Goal: Task Accomplishment & Management: Manage account settings

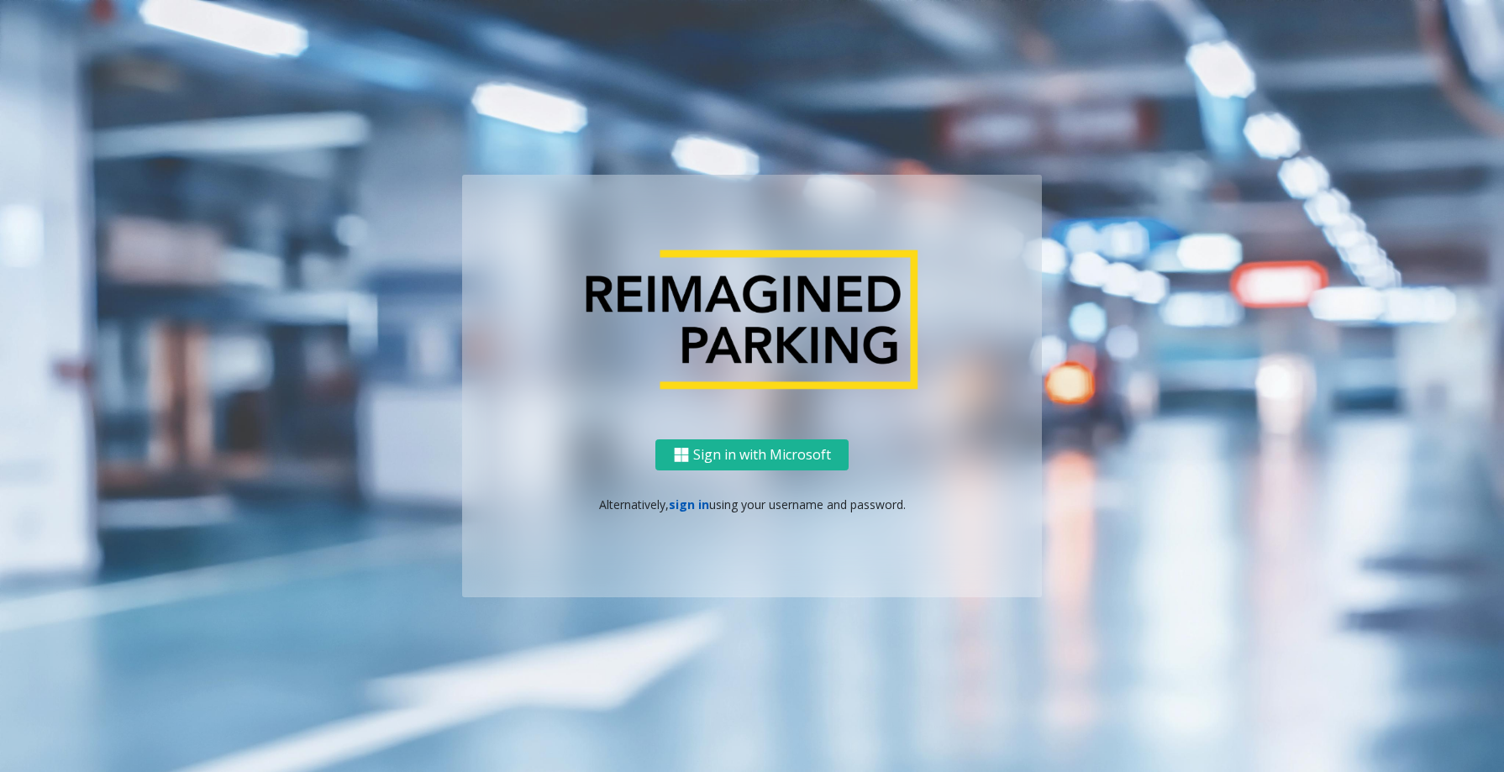
click at [692, 506] on link "sign in" at bounding box center [689, 504] width 40 height 16
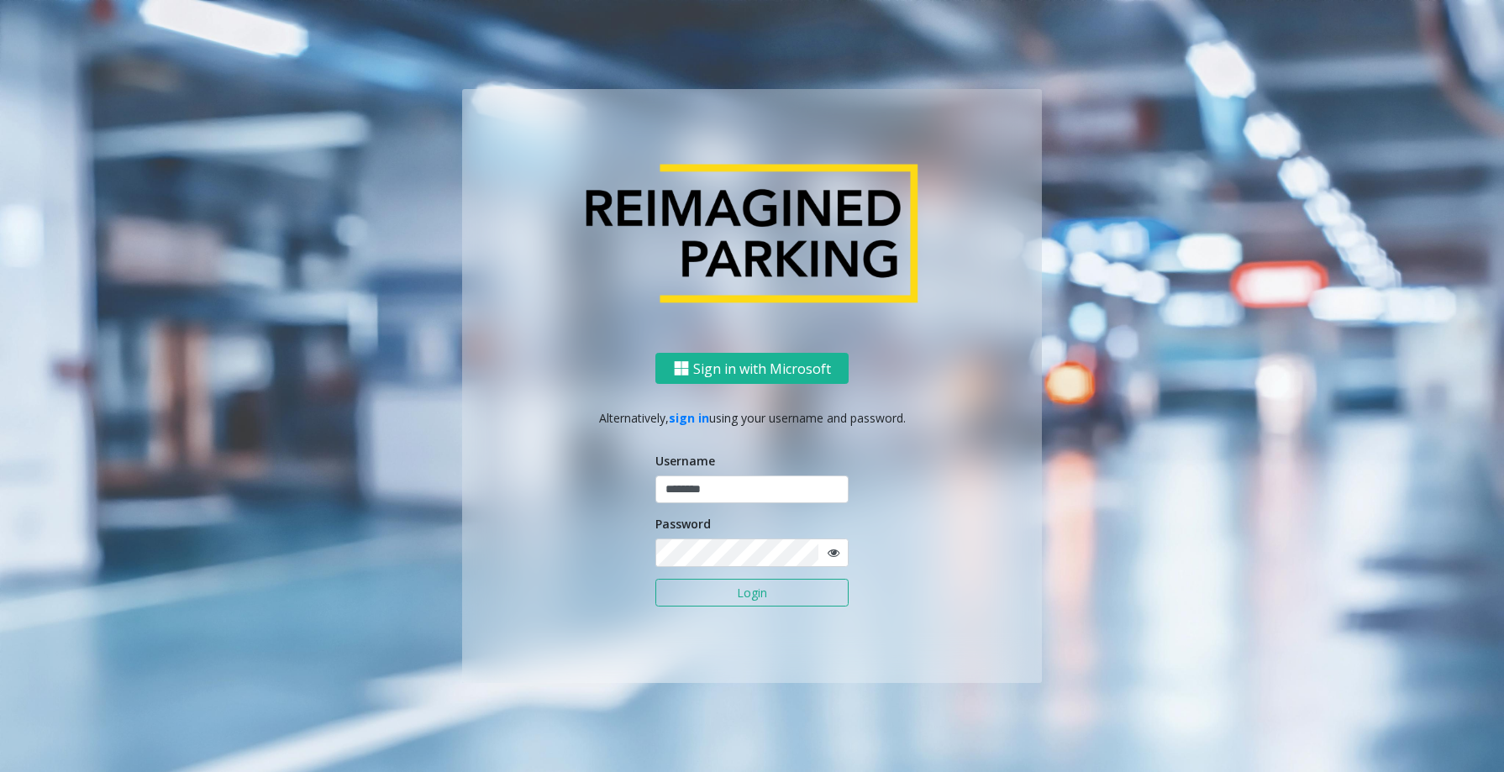
click at [748, 586] on button "Login" at bounding box center [751, 593] width 193 height 29
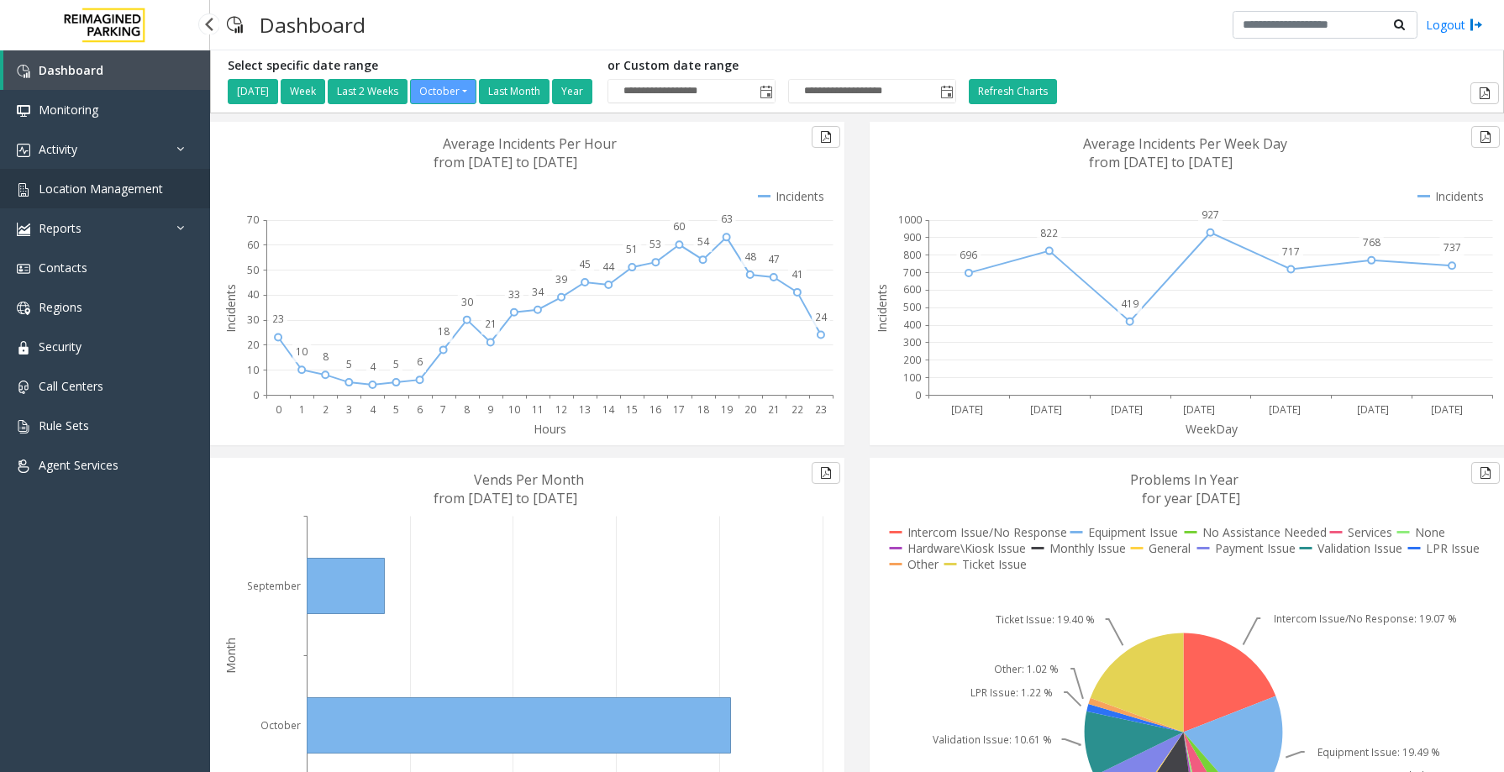
click at [104, 176] on link "Location Management" at bounding box center [105, 188] width 210 height 39
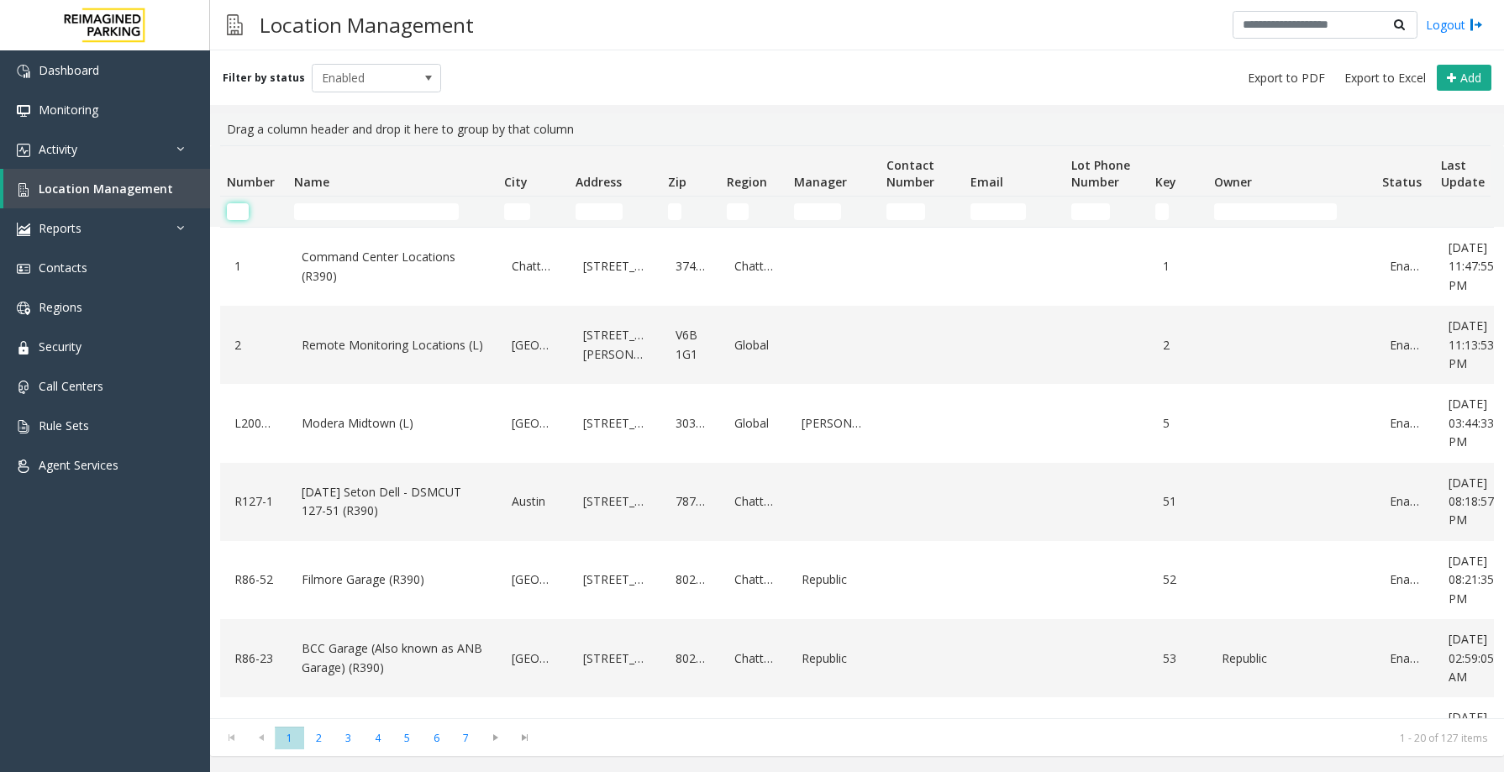
click at [248, 209] on input "Number Filter" at bounding box center [238, 211] width 22 height 17
paste input "*********"
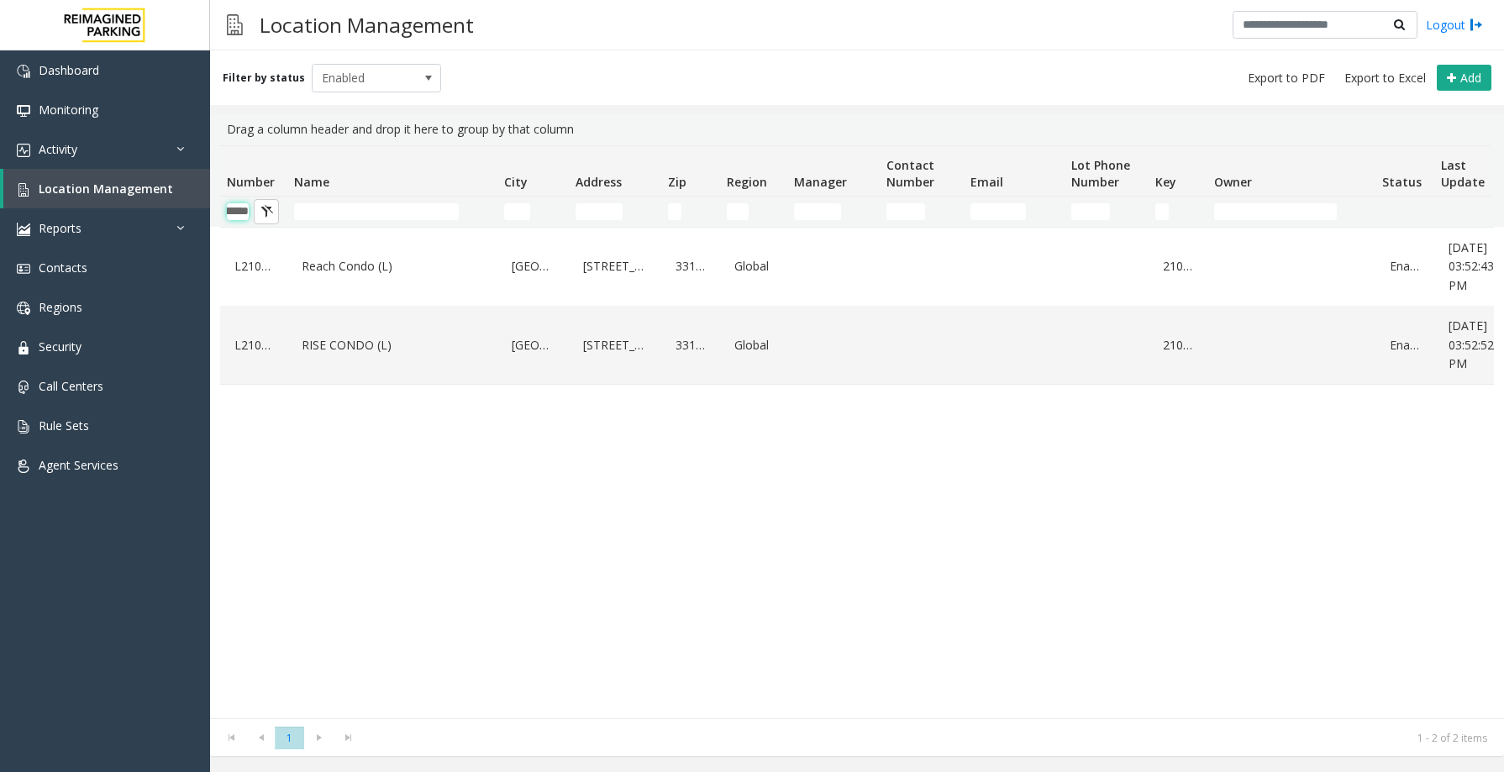
type input "*********"
click at [297, 336] on td "RISE CONDO (L)" at bounding box center [392, 345] width 210 height 78
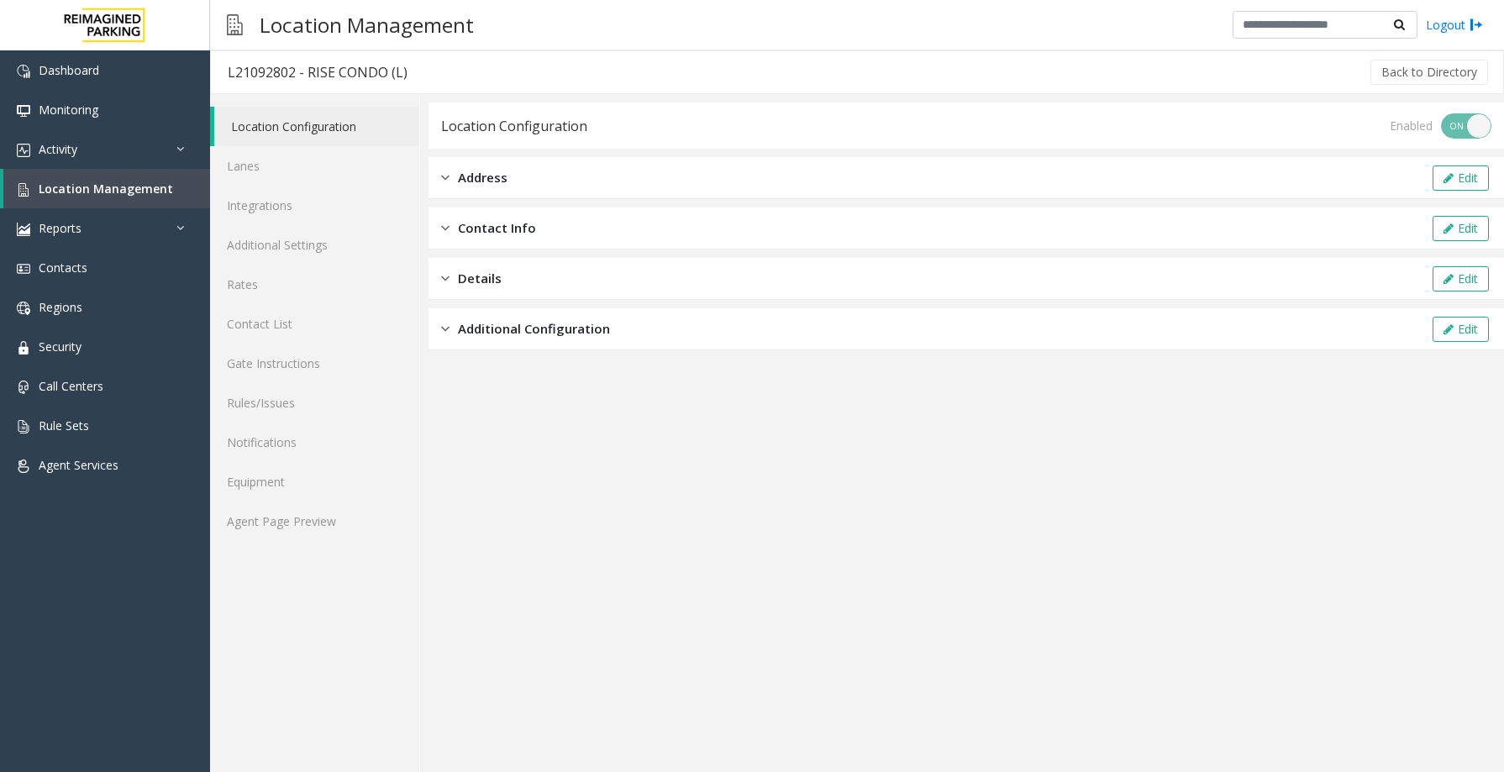
click at [496, 309] on div "Additional Configuration Edit" at bounding box center [965, 329] width 1075 height 42
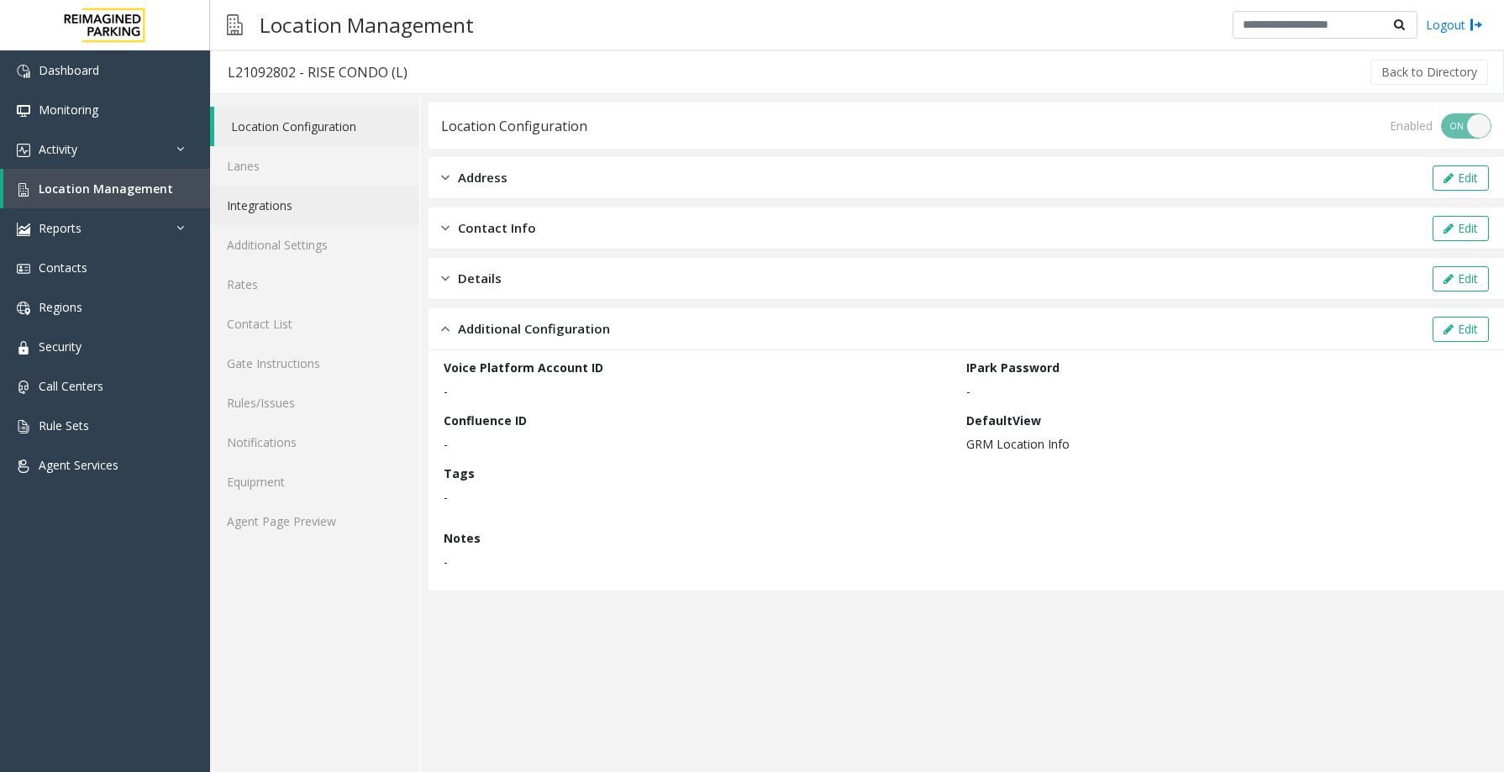
click at [275, 207] on link "Integrations" at bounding box center [314, 205] width 209 height 39
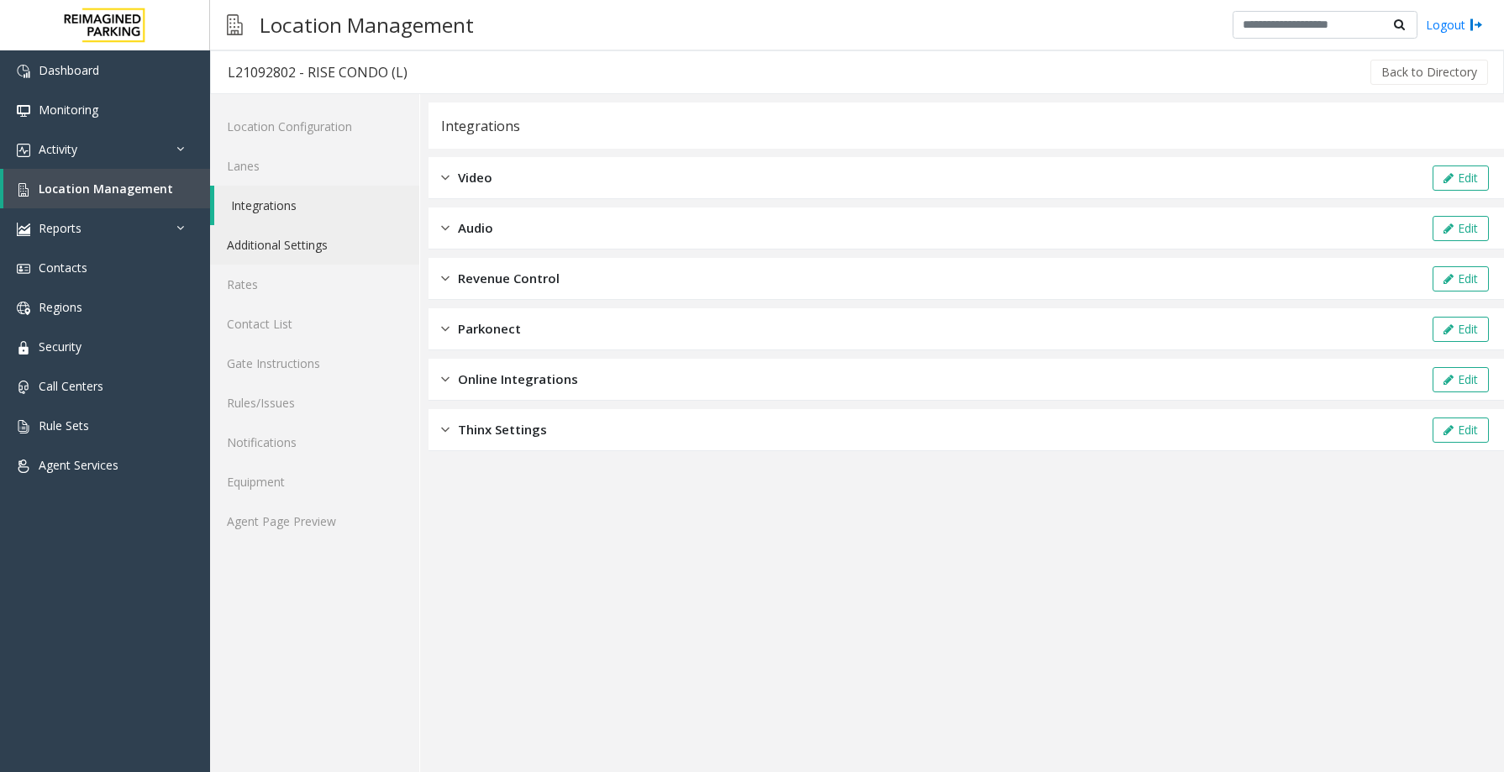
click at [298, 237] on link "Additional Settings" at bounding box center [314, 244] width 209 height 39
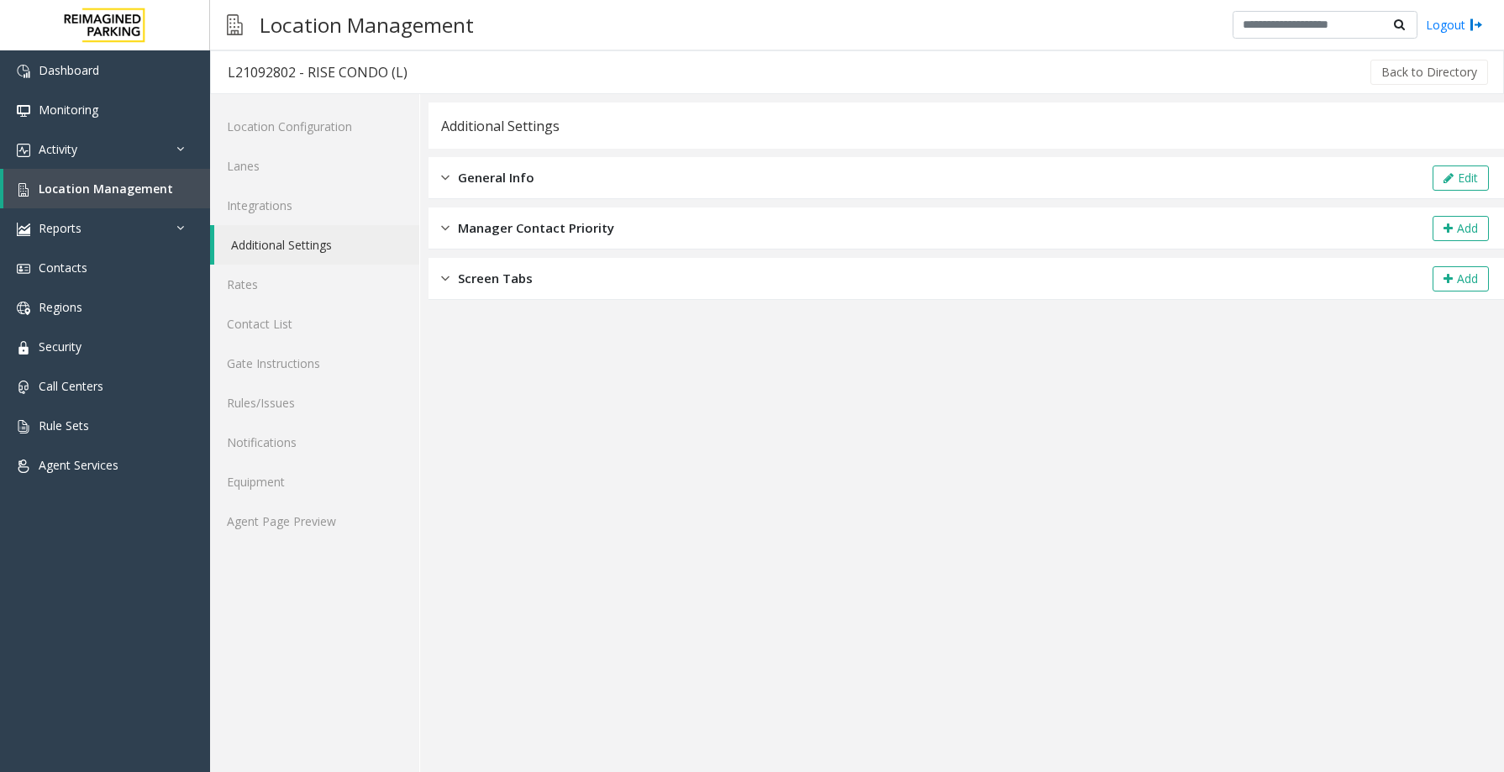
click at [469, 174] on span "General Info" at bounding box center [496, 177] width 76 height 19
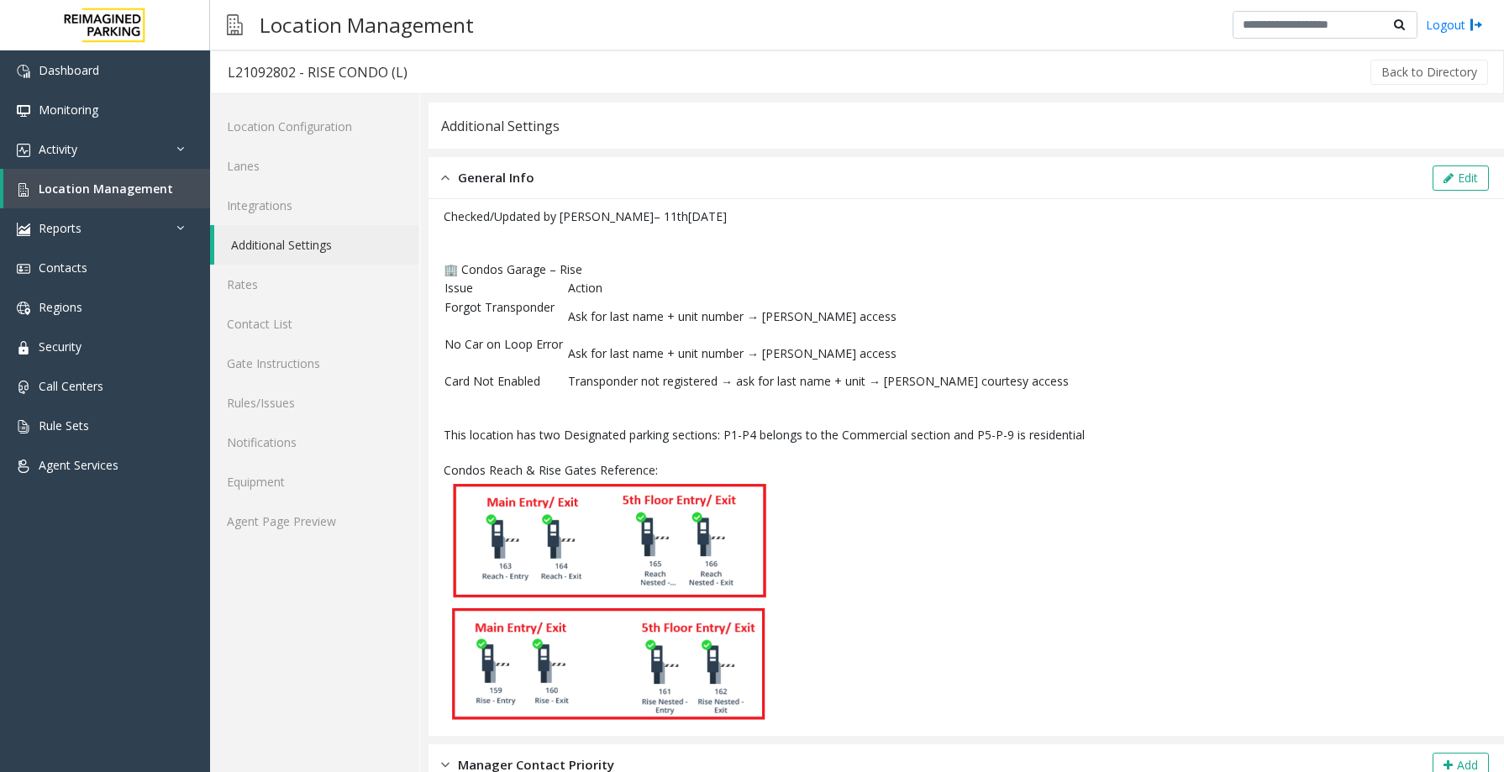
click at [545, 482] on img at bounding box center [607, 603] width 327 height 249
click at [606, 477] on span "Condos Reach & Rise Gates Reference:" at bounding box center [551, 470] width 214 height 16
click at [606, 496] on img at bounding box center [607, 603] width 327 height 249
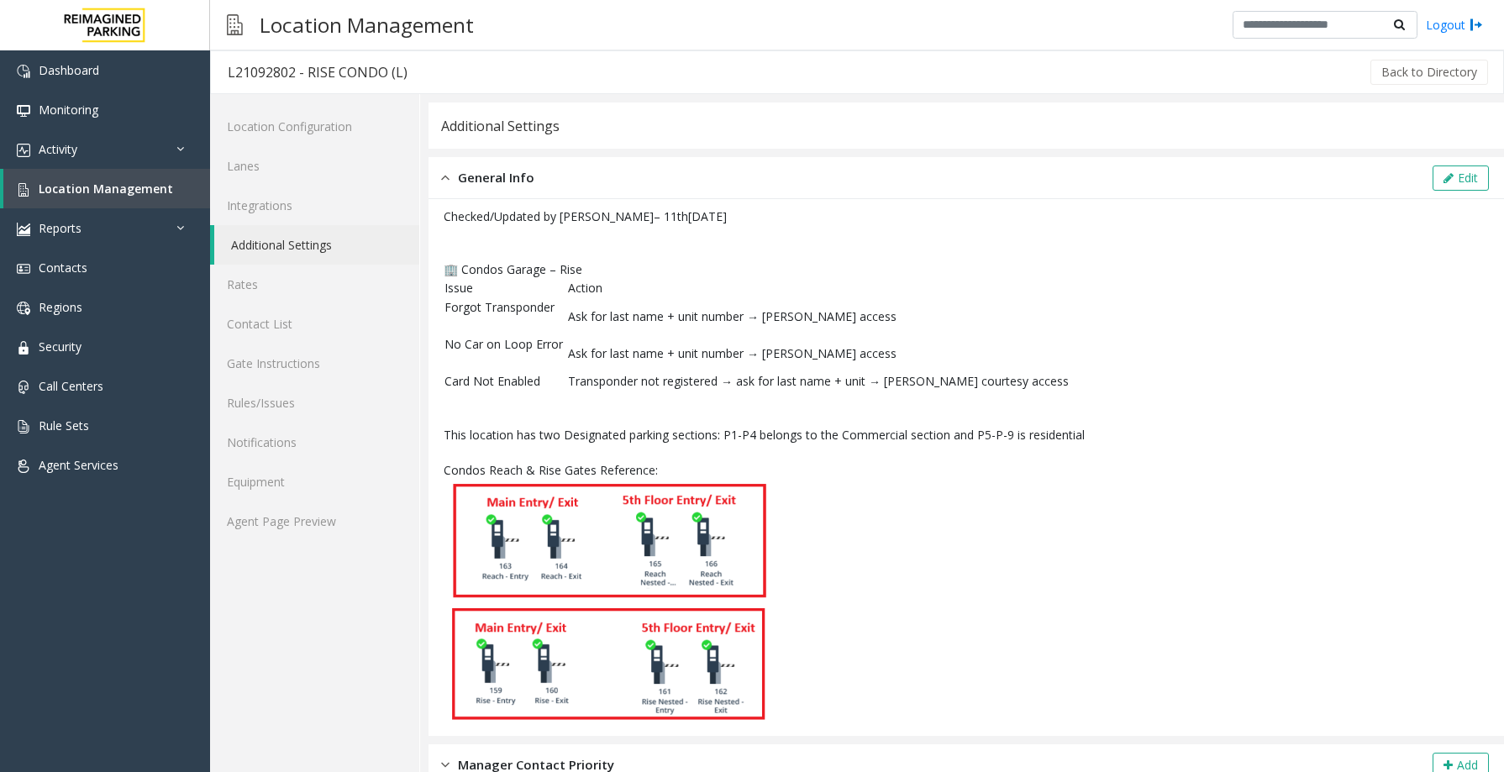
click at [606, 496] on img at bounding box center [607, 603] width 327 height 249
click at [599, 485] on img at bounding box center [607, 603] width 327 height 249
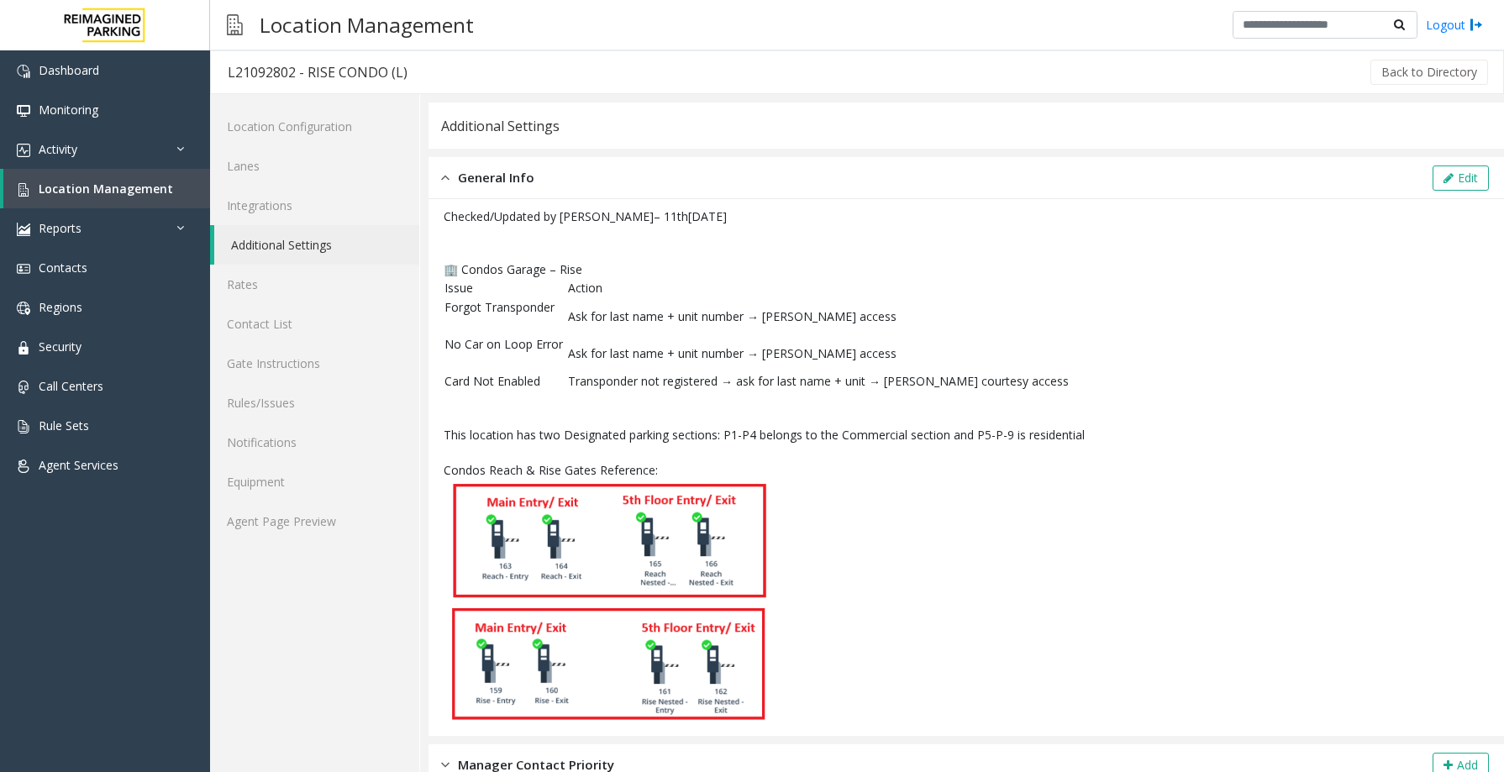
click at [599, 485] on img at bounding box center [607, 603] width 327 height 249
click at [596, 495] on img at bounding box center [607, 603] width 327 height 249
click at [595, 471] on span "Condos Reach & Rise Gates Reference:" at bounding box center [551, 470] width 214 height 16
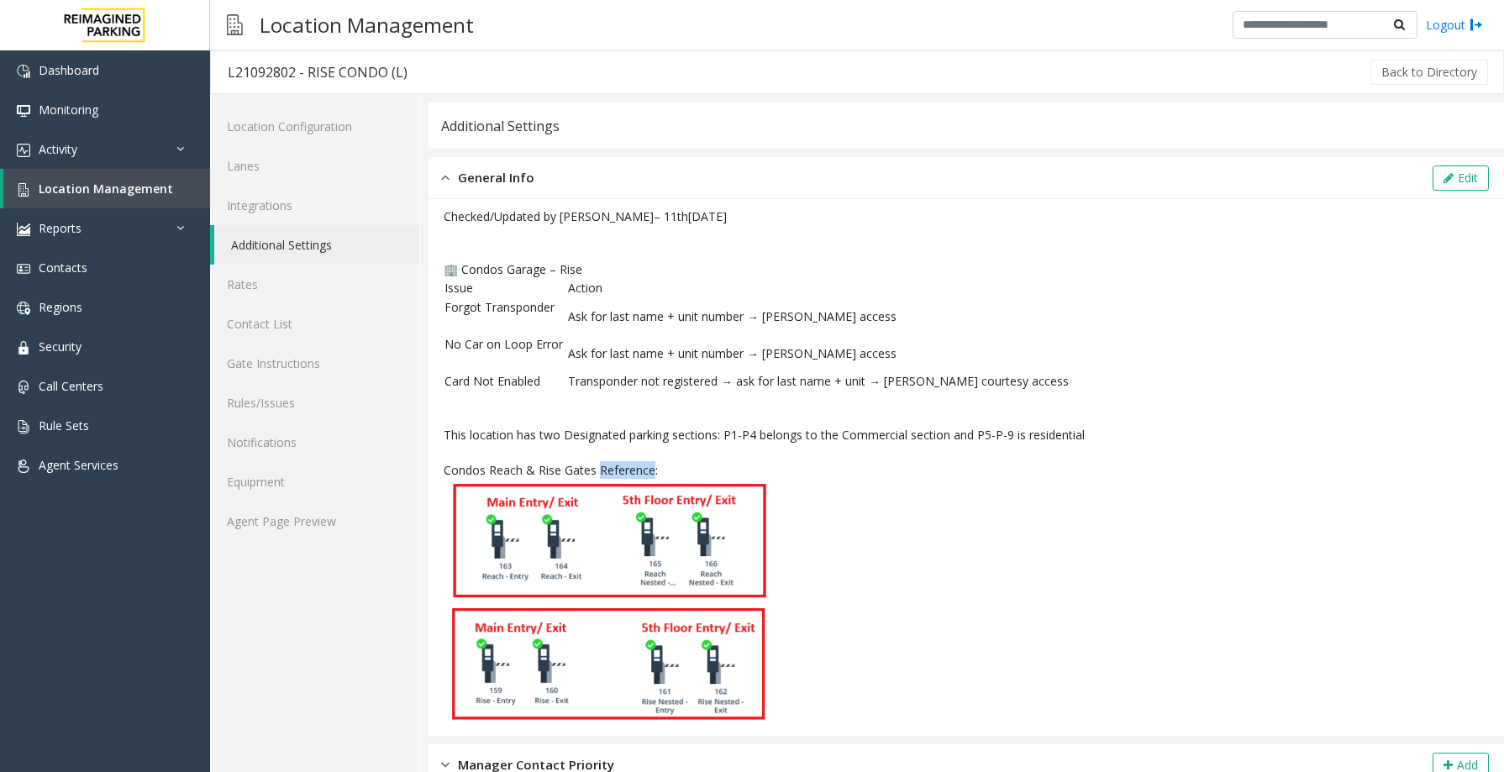
click at [595, 471] on span "Condos Reach & Rise Gates Reference:" at bounding box center [551, 470] width 214 height 16
click at [609, 486] on img at bounding box center [607, 603] width 327 height 249
click at [151, 186] on span "Location Management" at bounding box center [106, 189] width 134 height 16
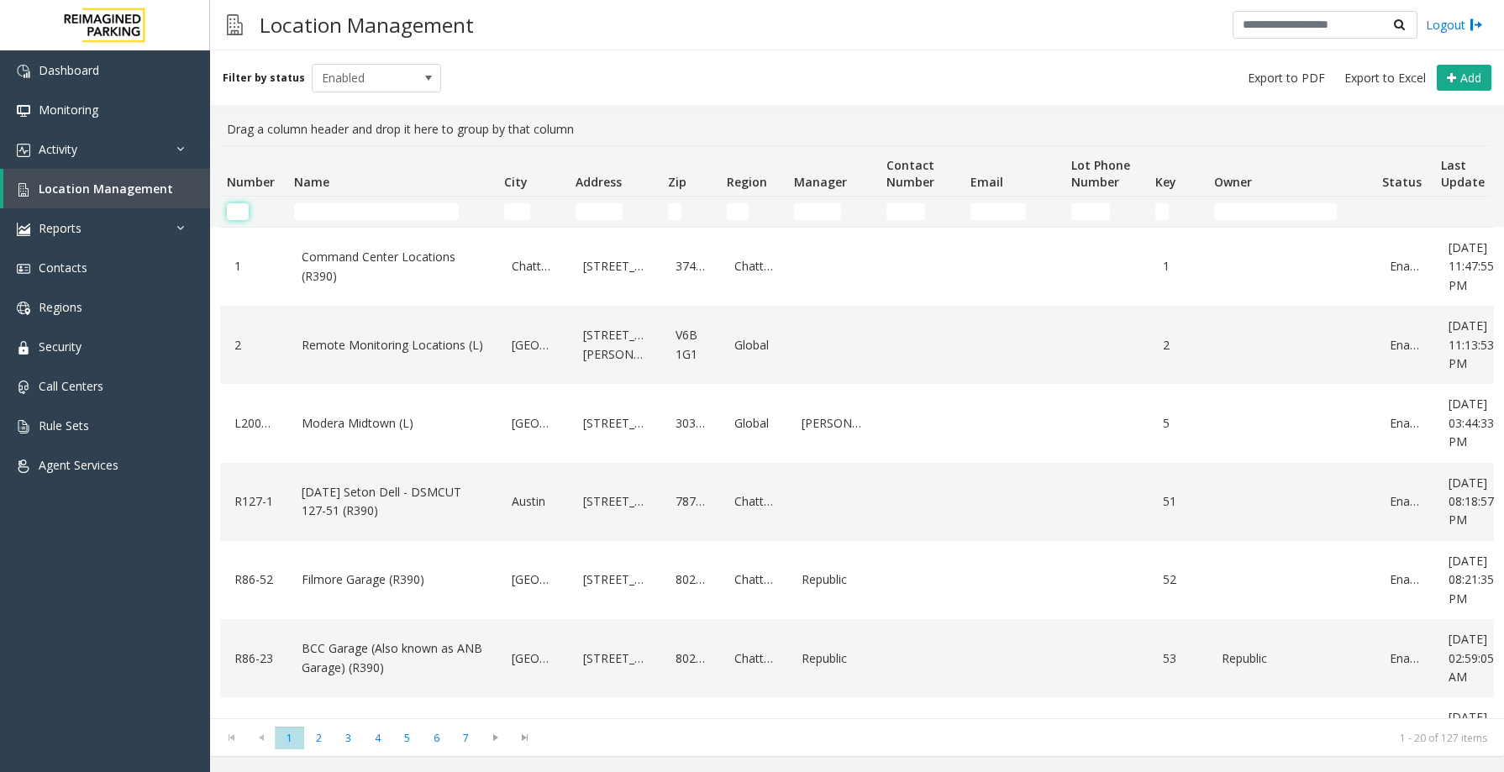
click at [235, 209] on input "Number Filter" at bounding box center [238, 211] width 22 height 17
paste input "*********"
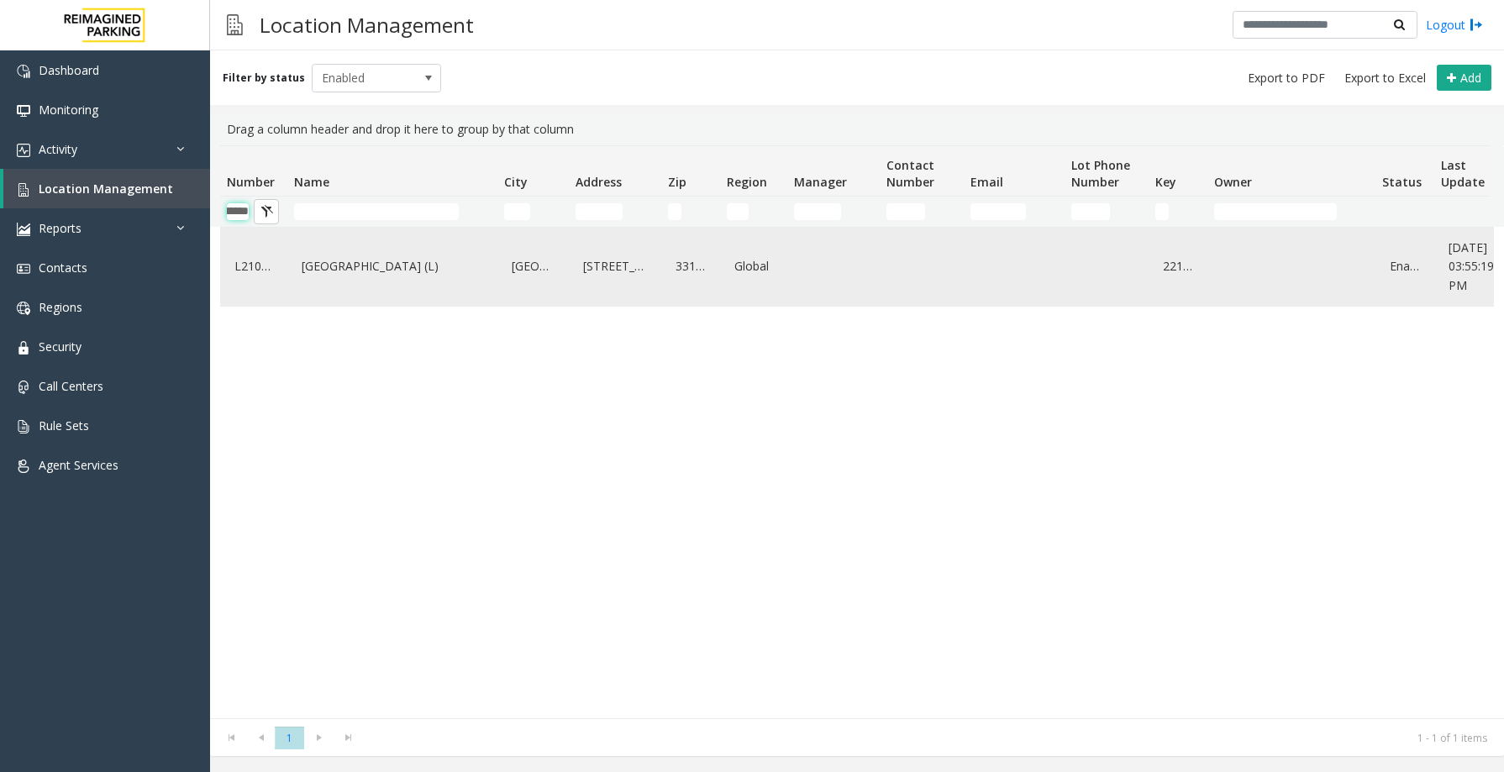
type input "*********"
click at [295, 270] on td "[GEOGRAPHIC_DATA] (L)" at bounding box center [392, 267] width 210 height 78
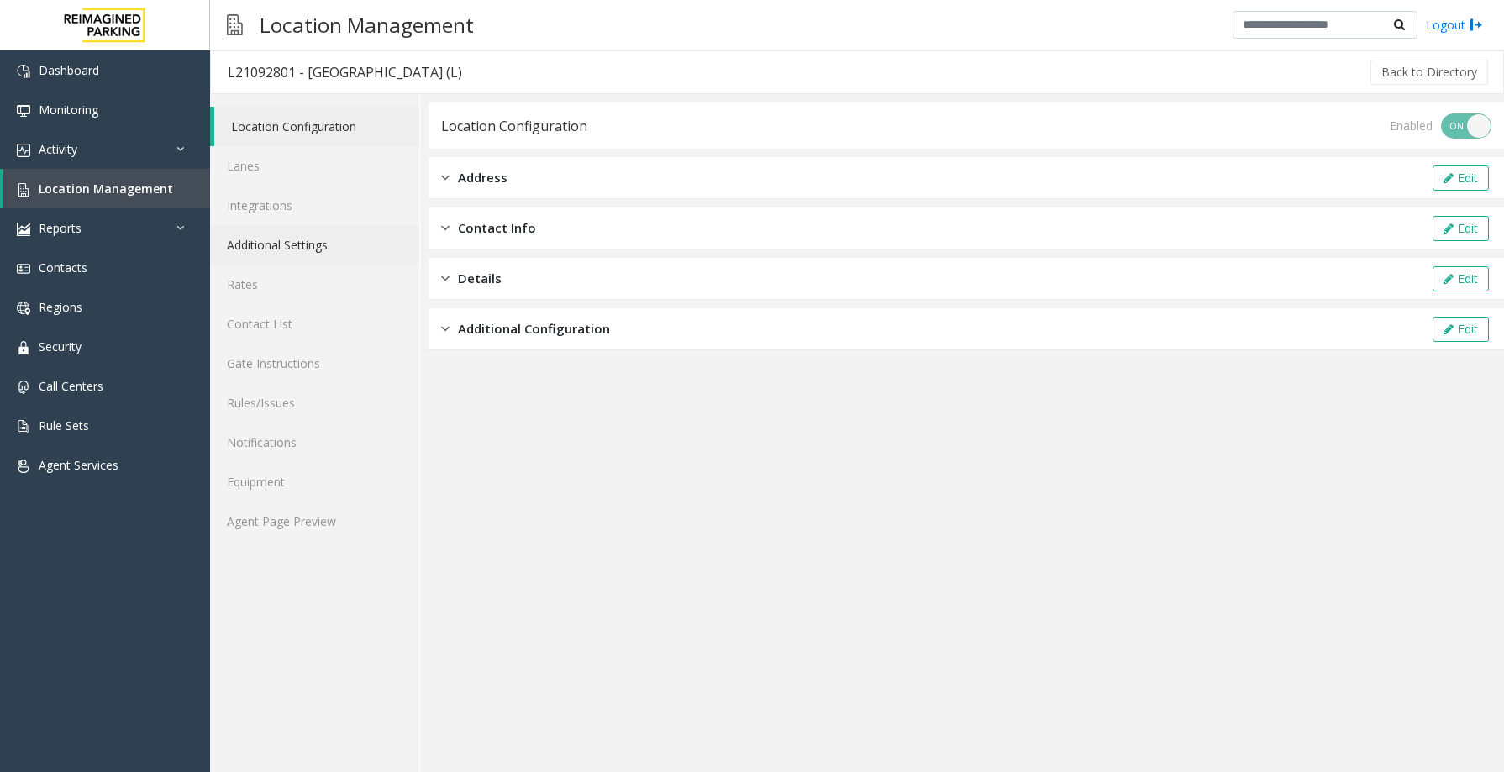
click at [327, 231] on link "Additional Settings" at bounding box center [314, 244] width 209 height 39
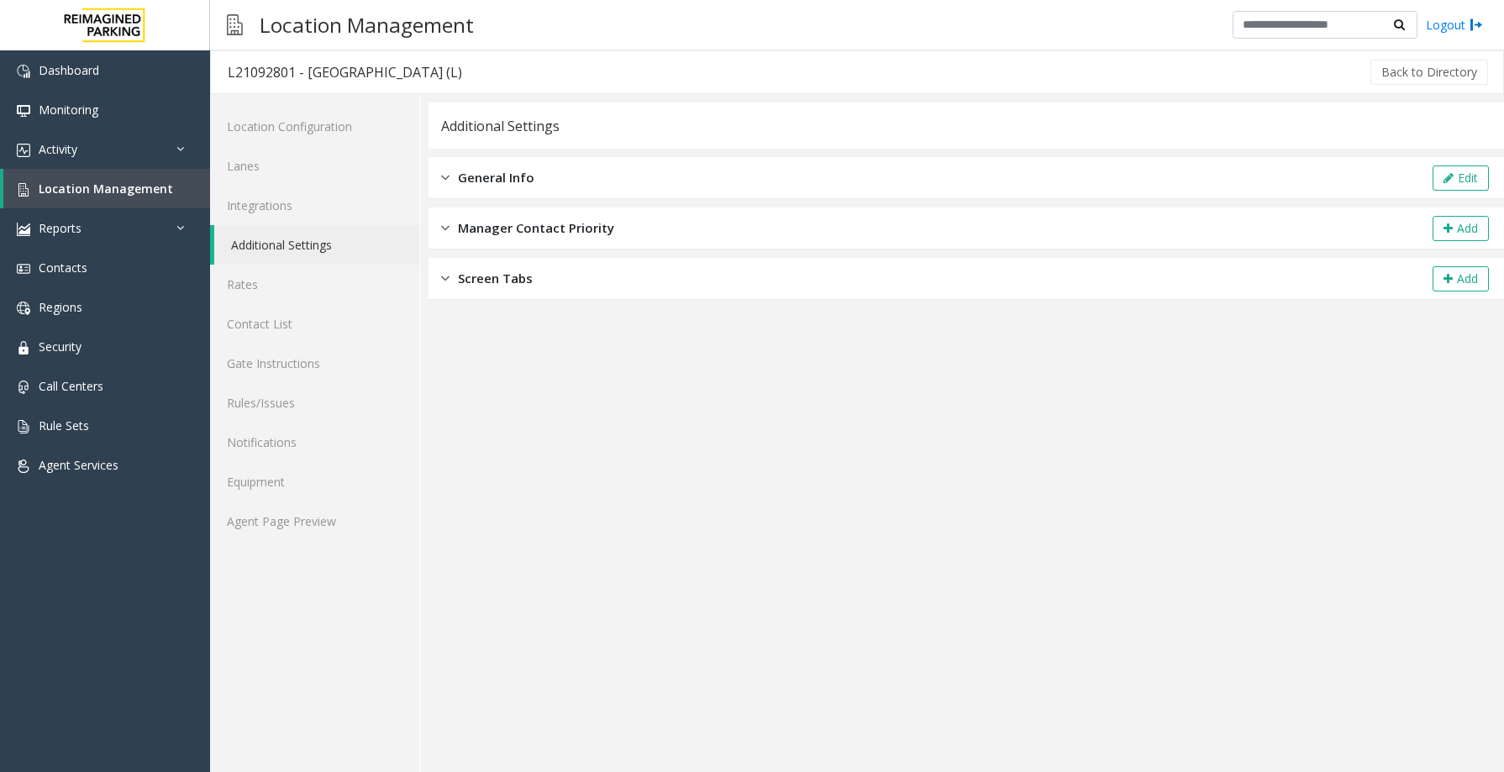
click at [522, 159] on div "General Info Edit" at bounding box center [965, 178] width 1075 height 42
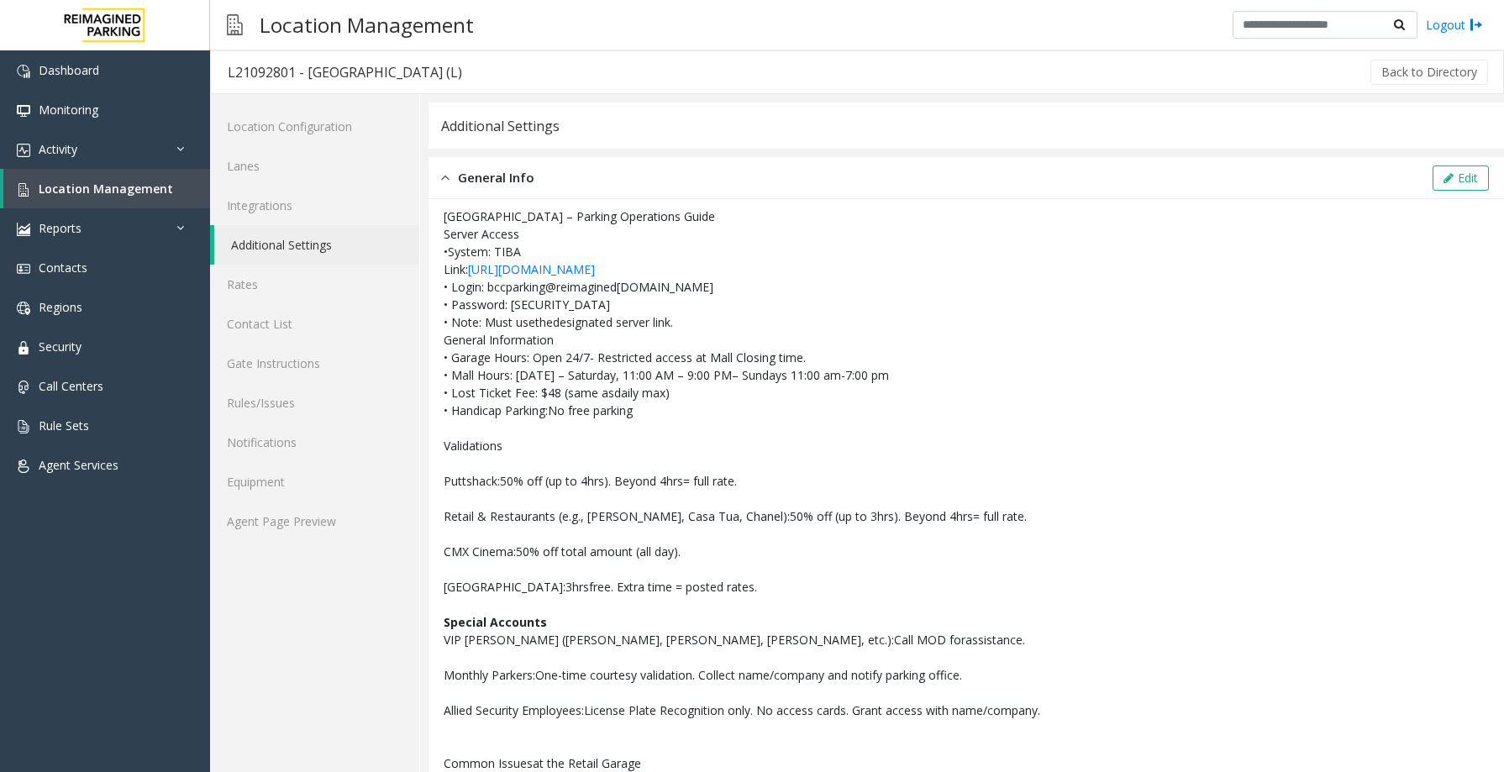
click at [780, 198] on div "General Info Edit" at bounding box center [965, 178] width 1075 height 42
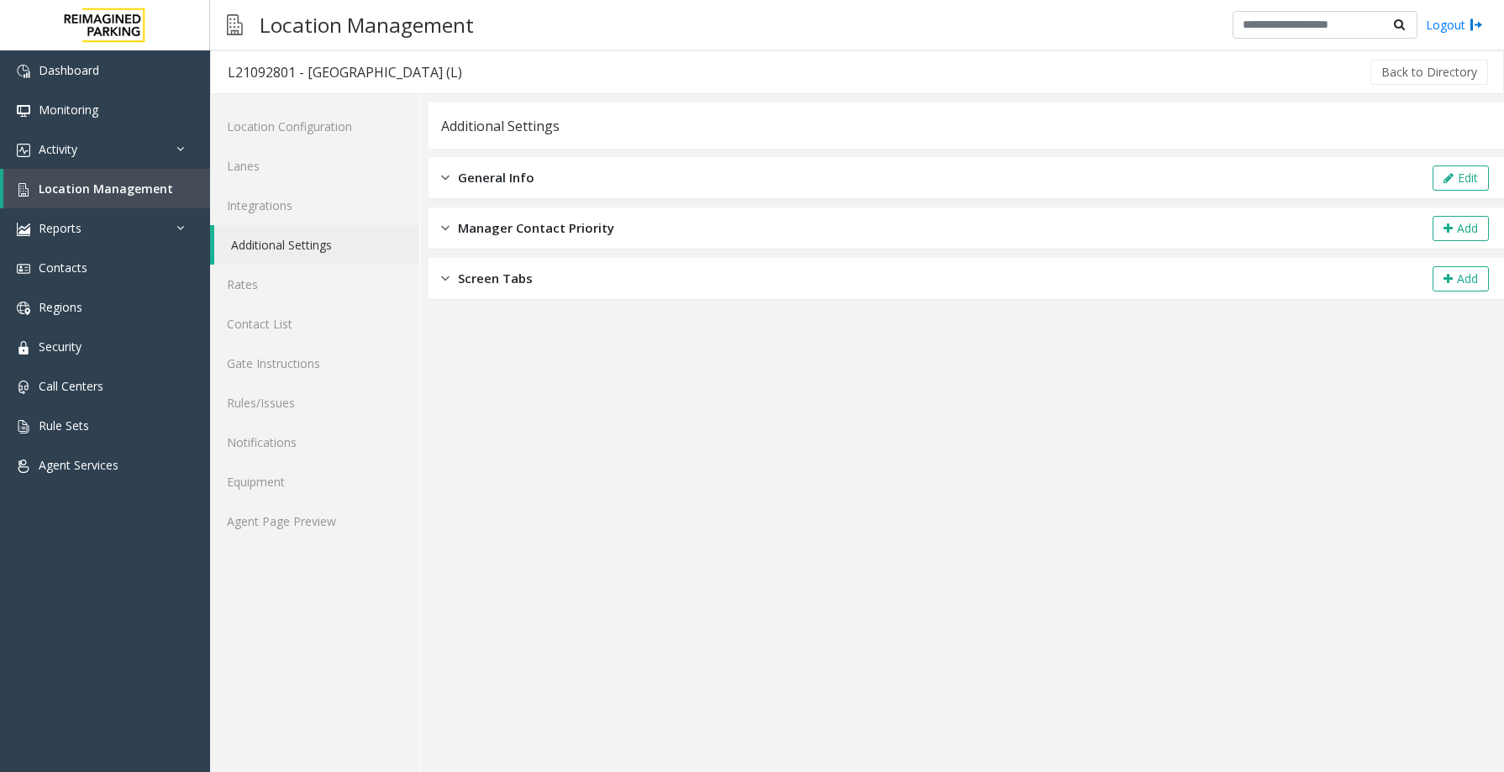
click at [766, 175] on div "General Info Edit" at bounding box center [965, 178] width 1075 height 42
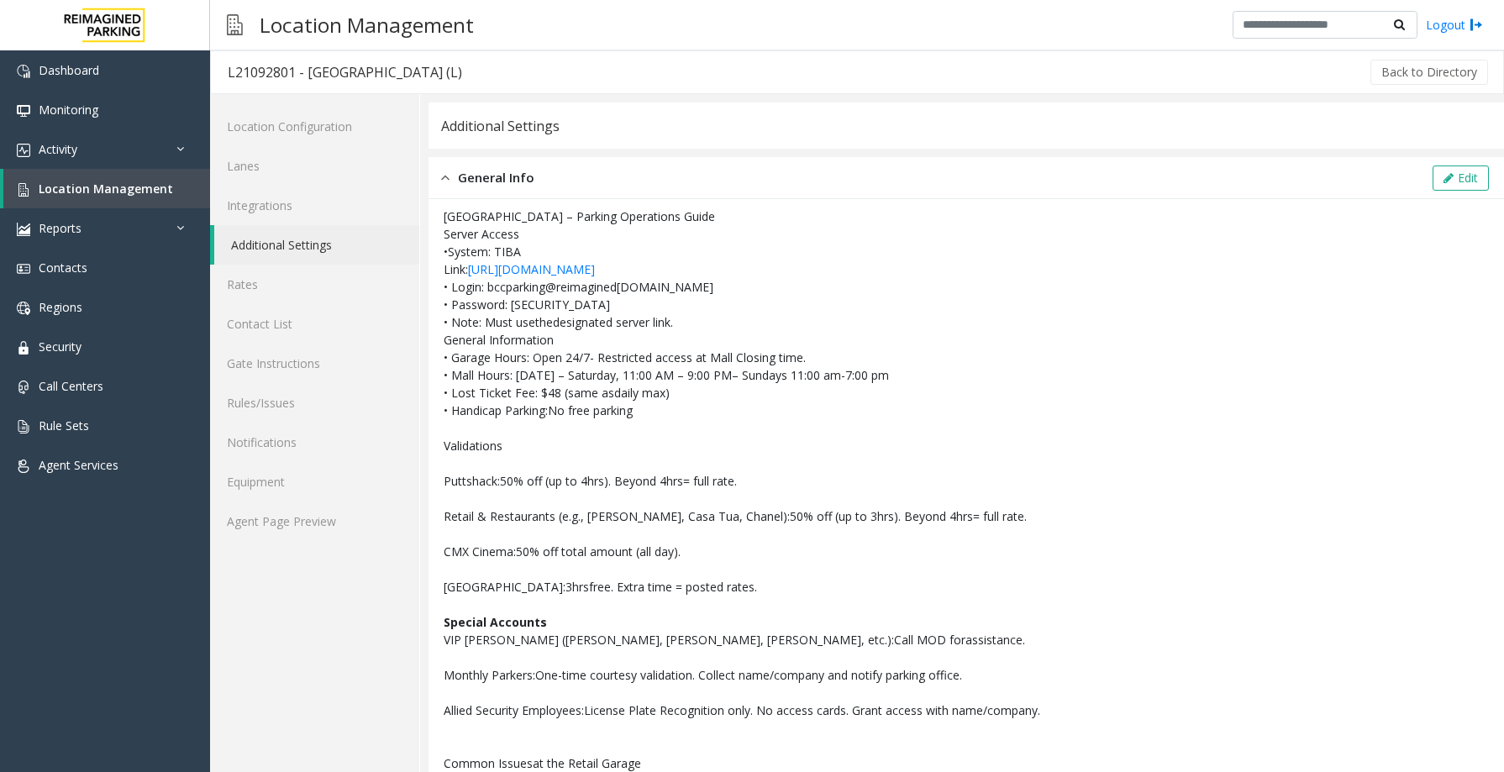
drag, startPoint x: 710, startPoint y: 460, endPoint x: 685, endPoint y: 401, distance: 64.4
click at [685, 401] on p "• Lost Ticket Fee: $48 (same as daily max)" at bounding box center [966, 393] width 1045 height 18
click at [1442, 180] on button "Edit" at bounding box center [1460, 177] width 56 height 25
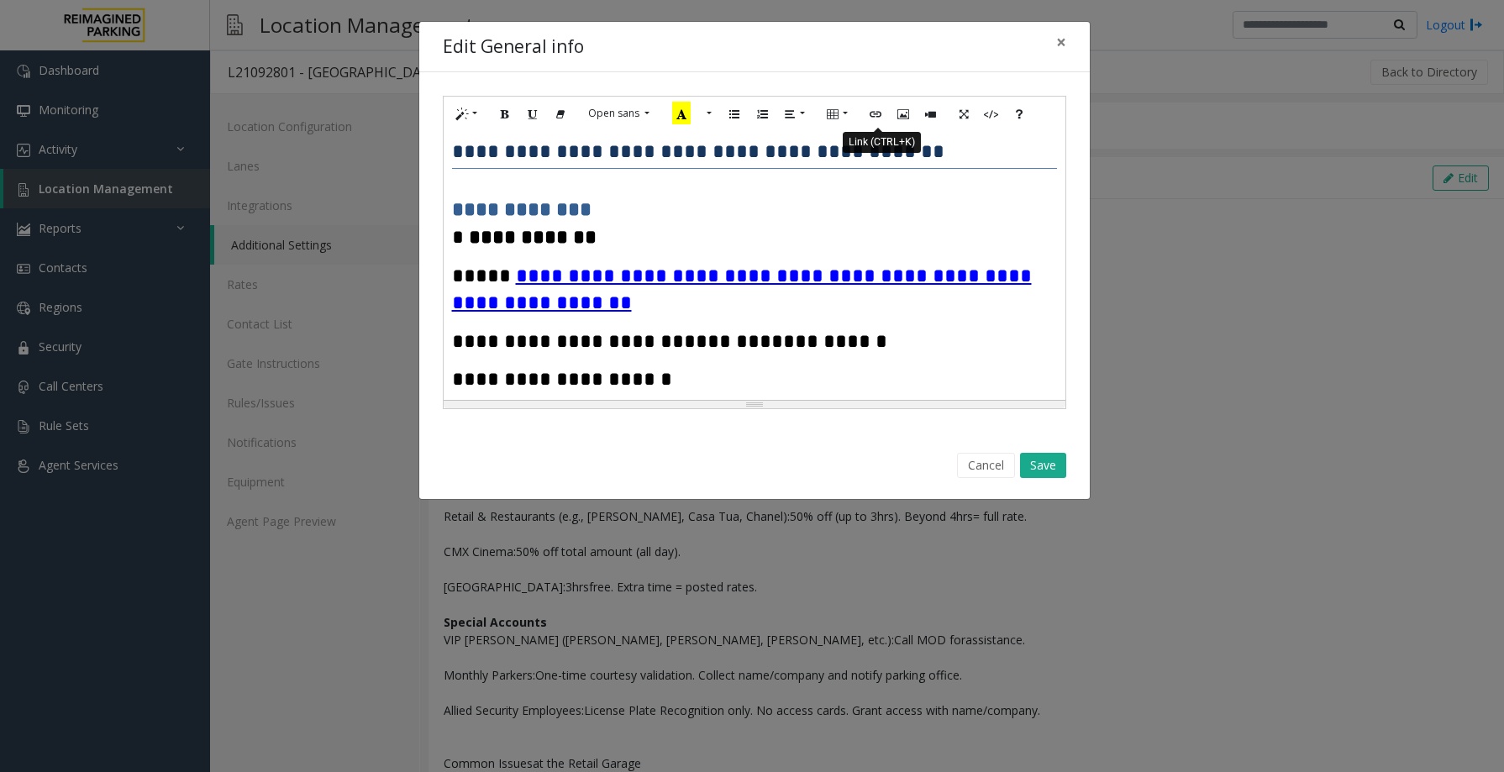
click at [883, 114] on button "Link (CTRL+K)" at bounding box center [875, 114] width 29 height 26
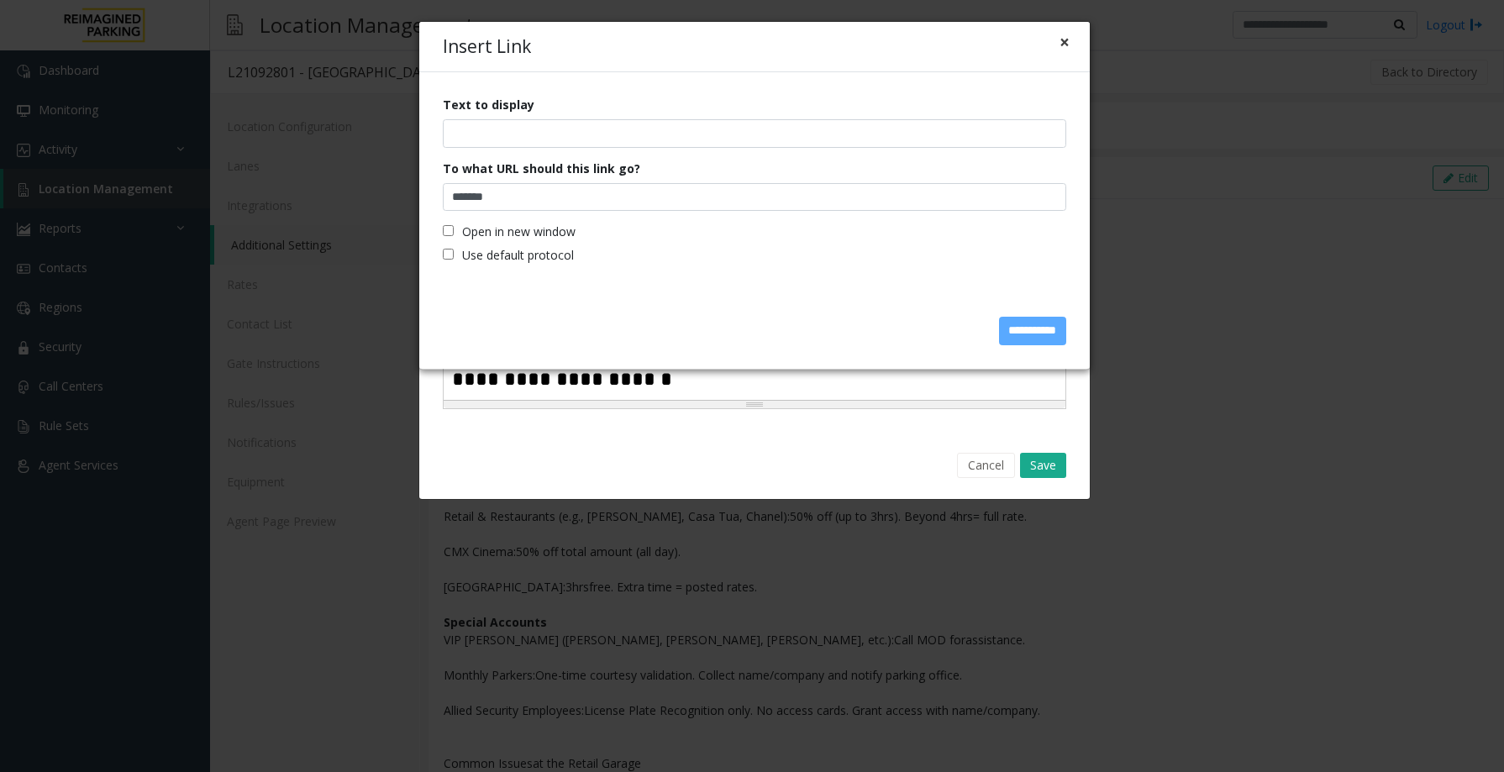
click at [1067, 45] on button "×" at bounding box center [1064, 43] width 10 height 18
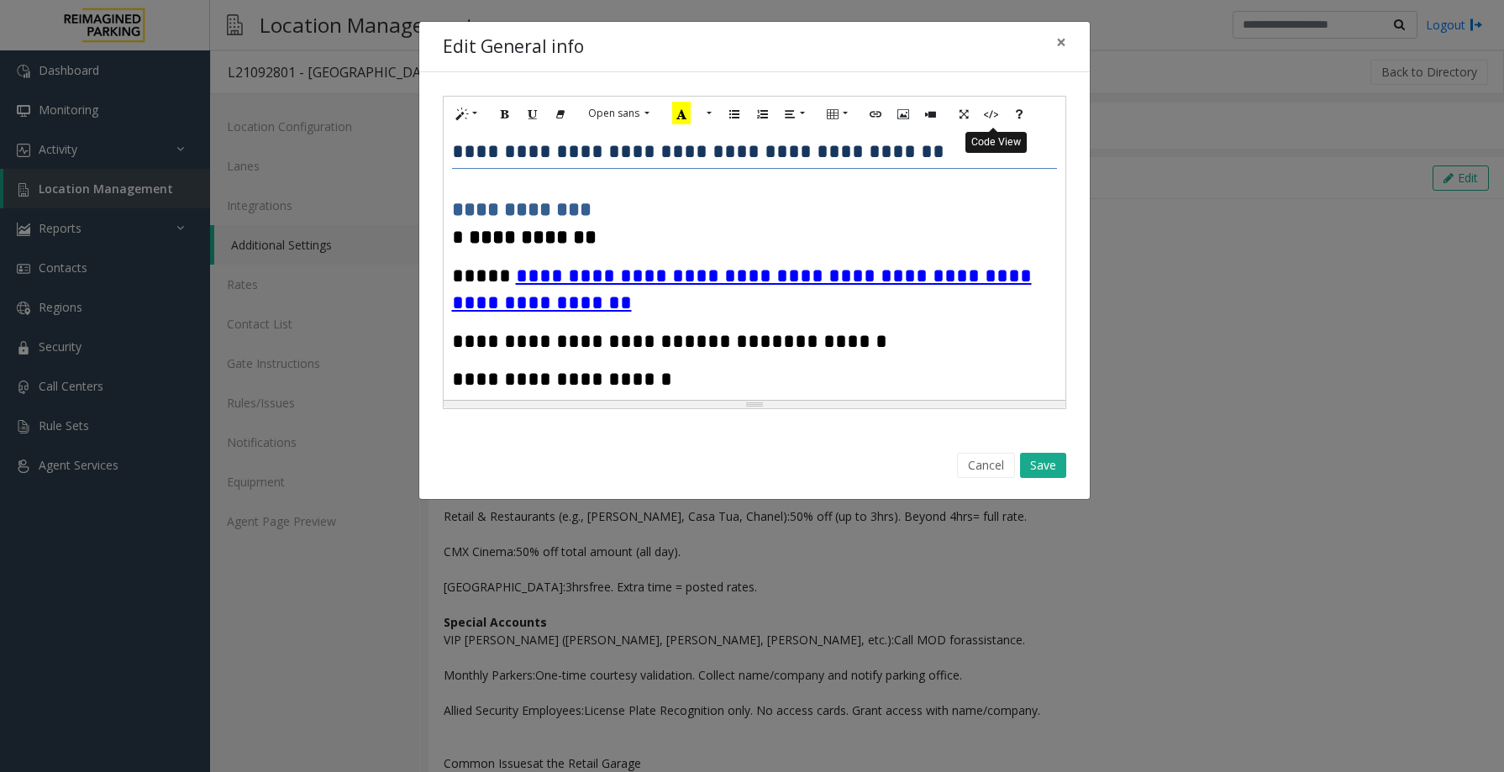
click at [990, 120] on icon "Code View" at bounding box center [991, 113] width 10 height 14
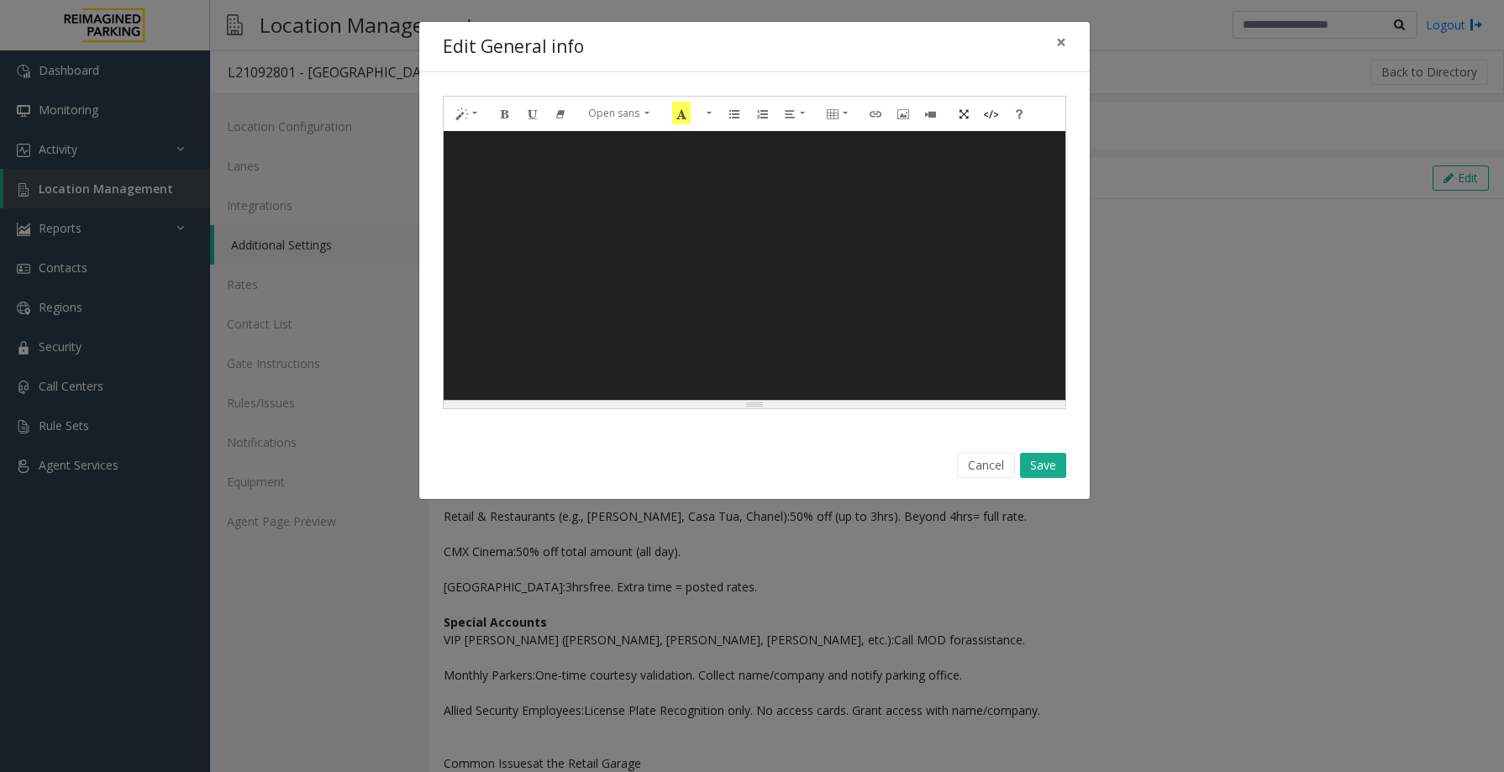
scroll to position [21569, 0]
type textarea "**********"
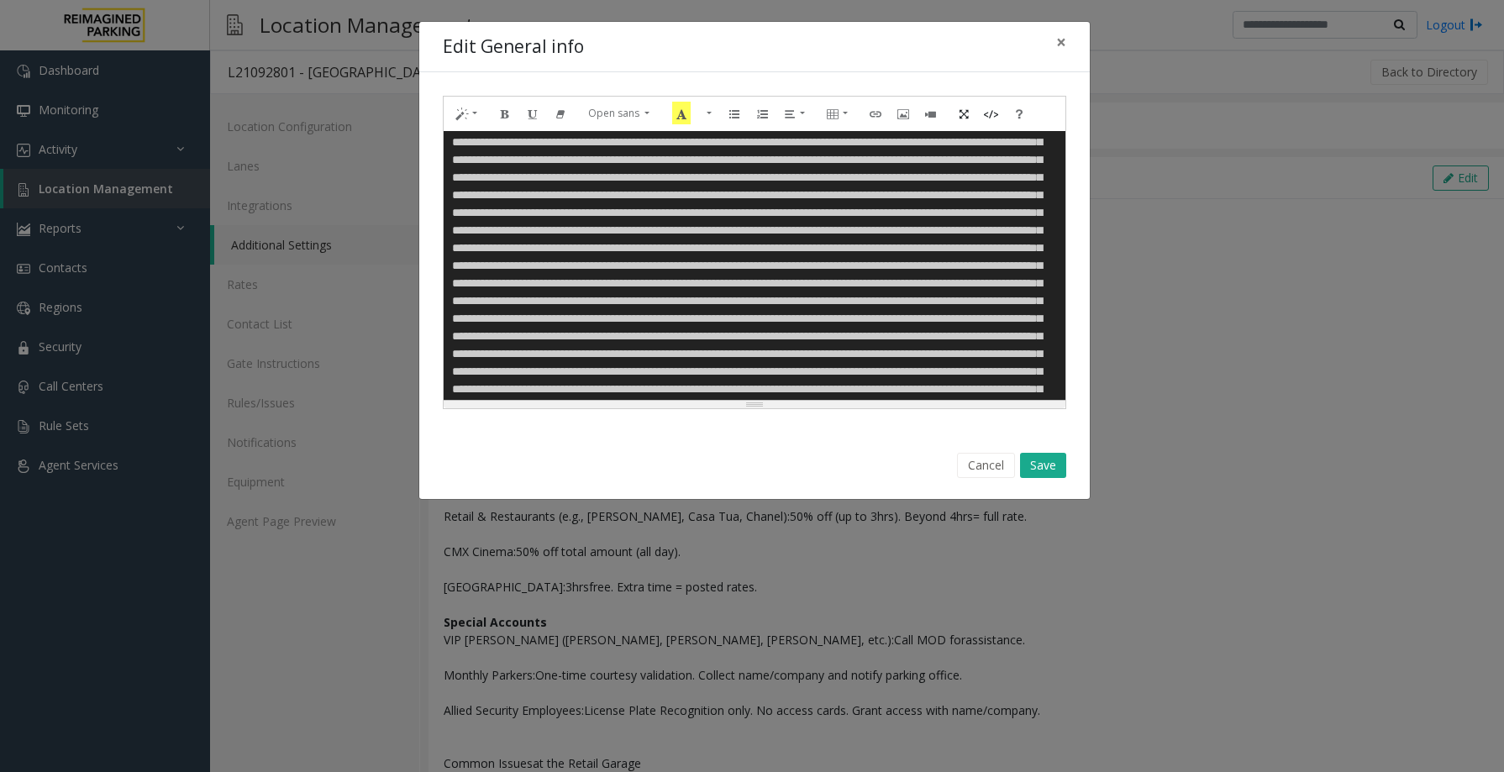
scroll to position [12866, 0]
click at [760, 306] on textarea at bounding box center [755, 265] width 622 height 269
click at [855, 285] on textarea at bounding box center [755, 265] width 622 height 269
click at [643, 321] on textarea at bounding box center [755, 265] width 622 height 269
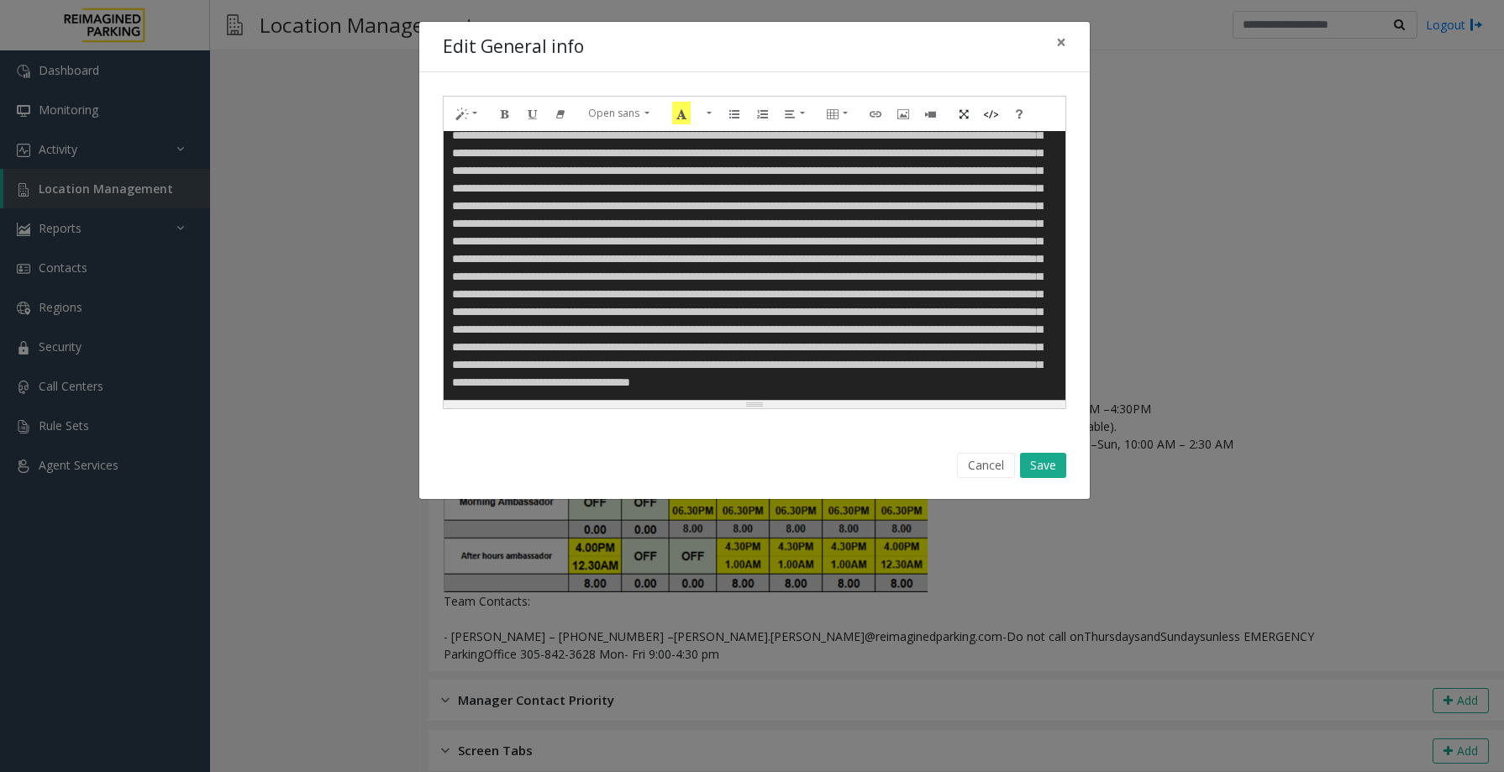
scroll to position [12901, 0]
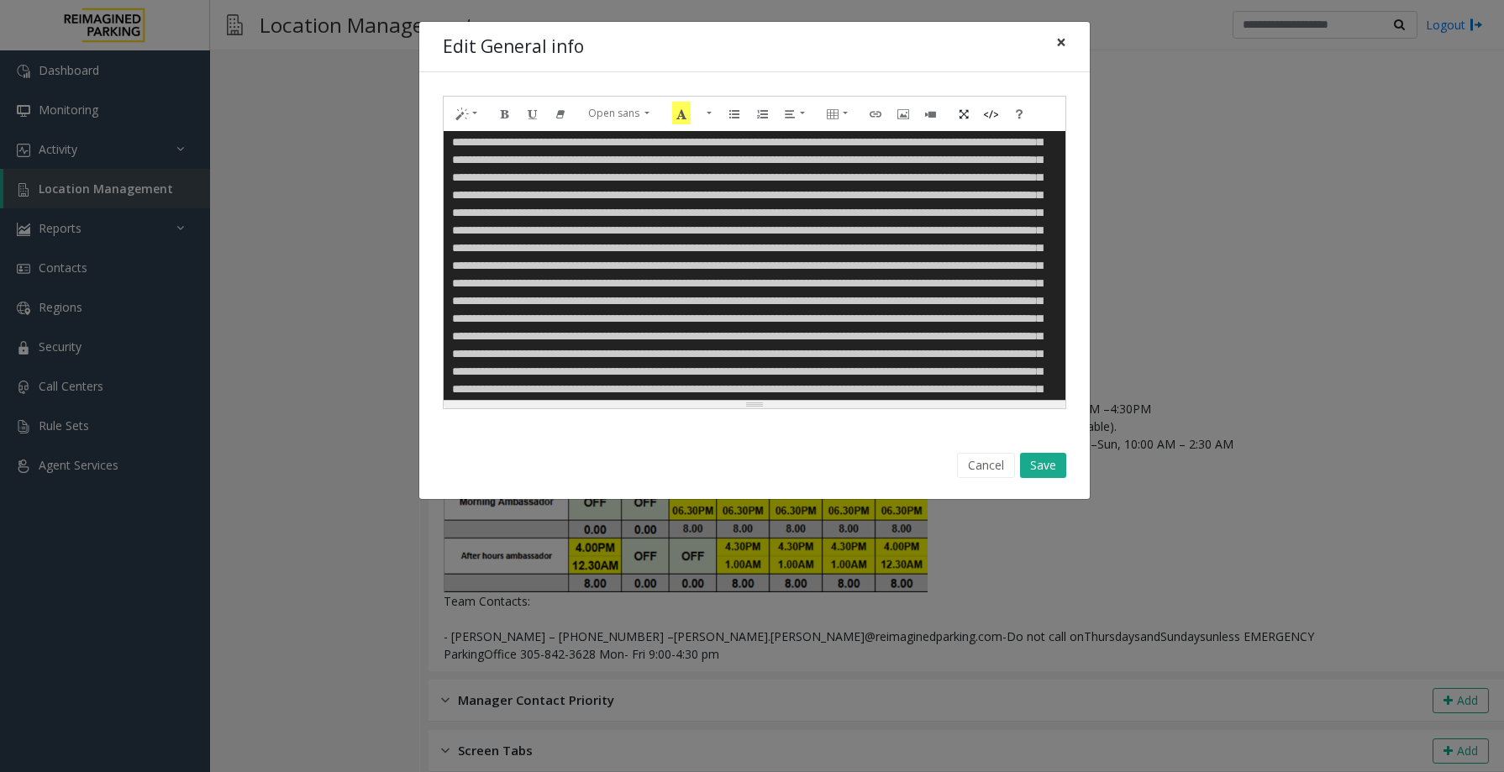
click at [1060, 34] on span "×" at bounding box center [1061, 42] width 10 height 24
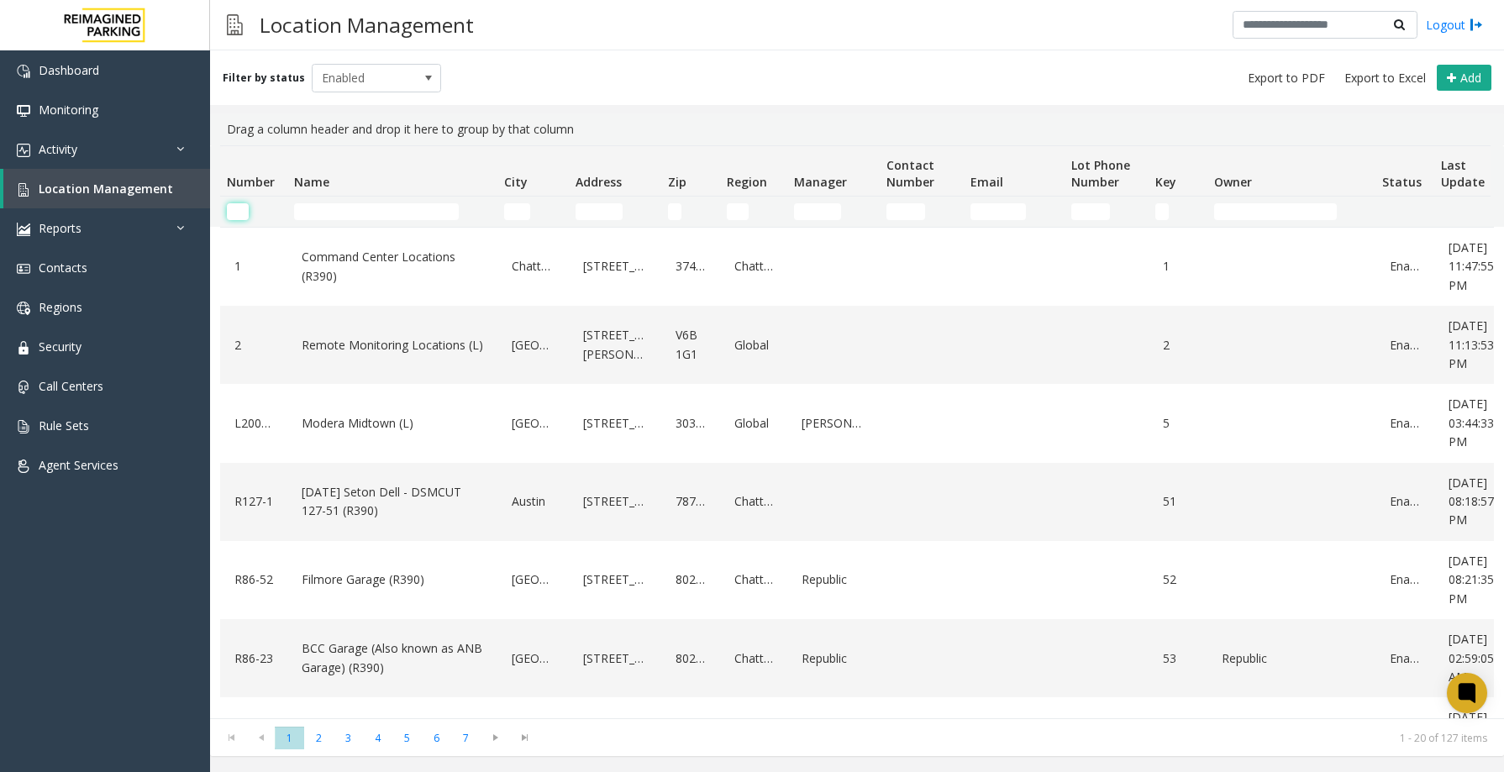
click at [245, 208] on input "Number Filter" at bounding box center [238, 211] width 22 height 17
paste input "*********"
type input "*********"
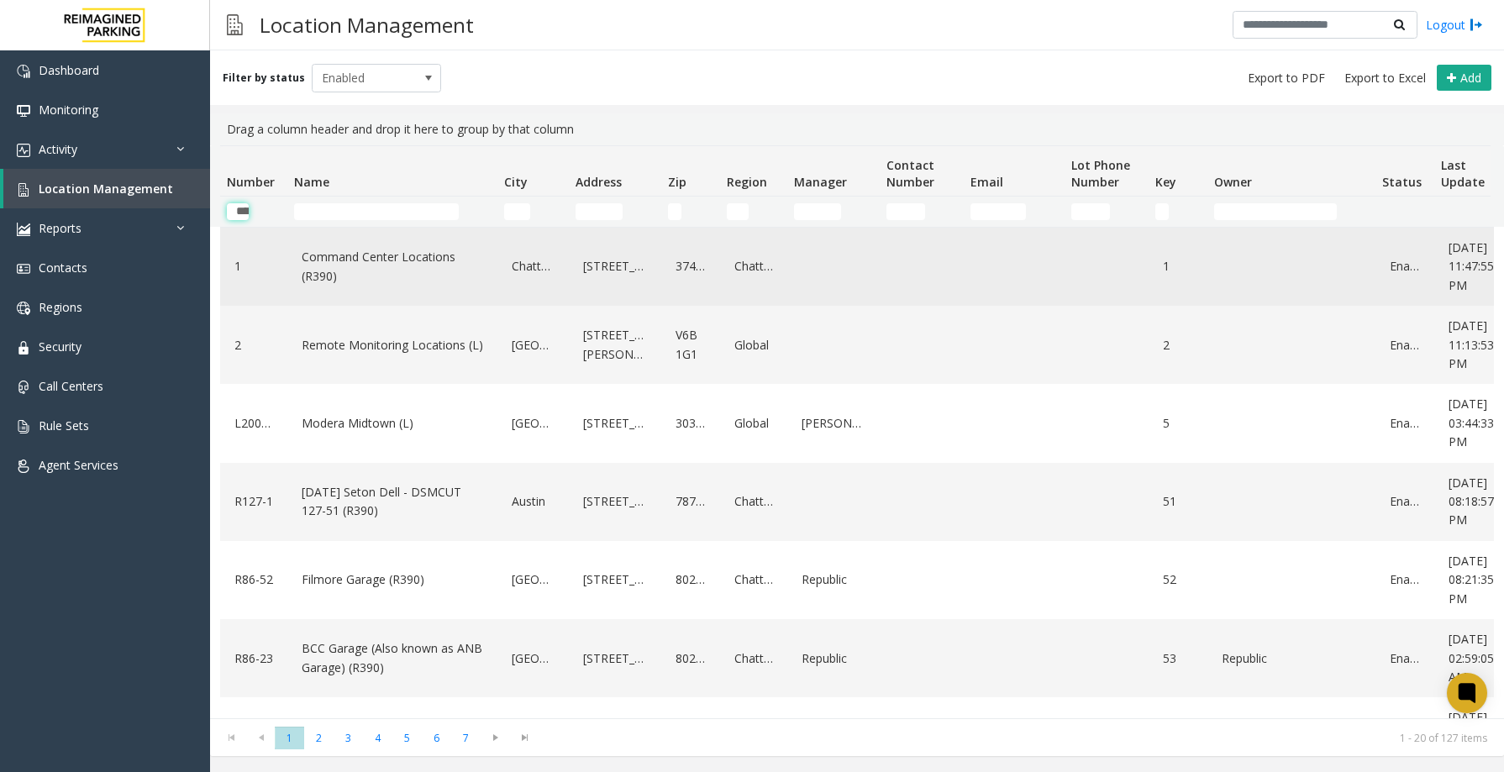
scroll to position [0, 48]
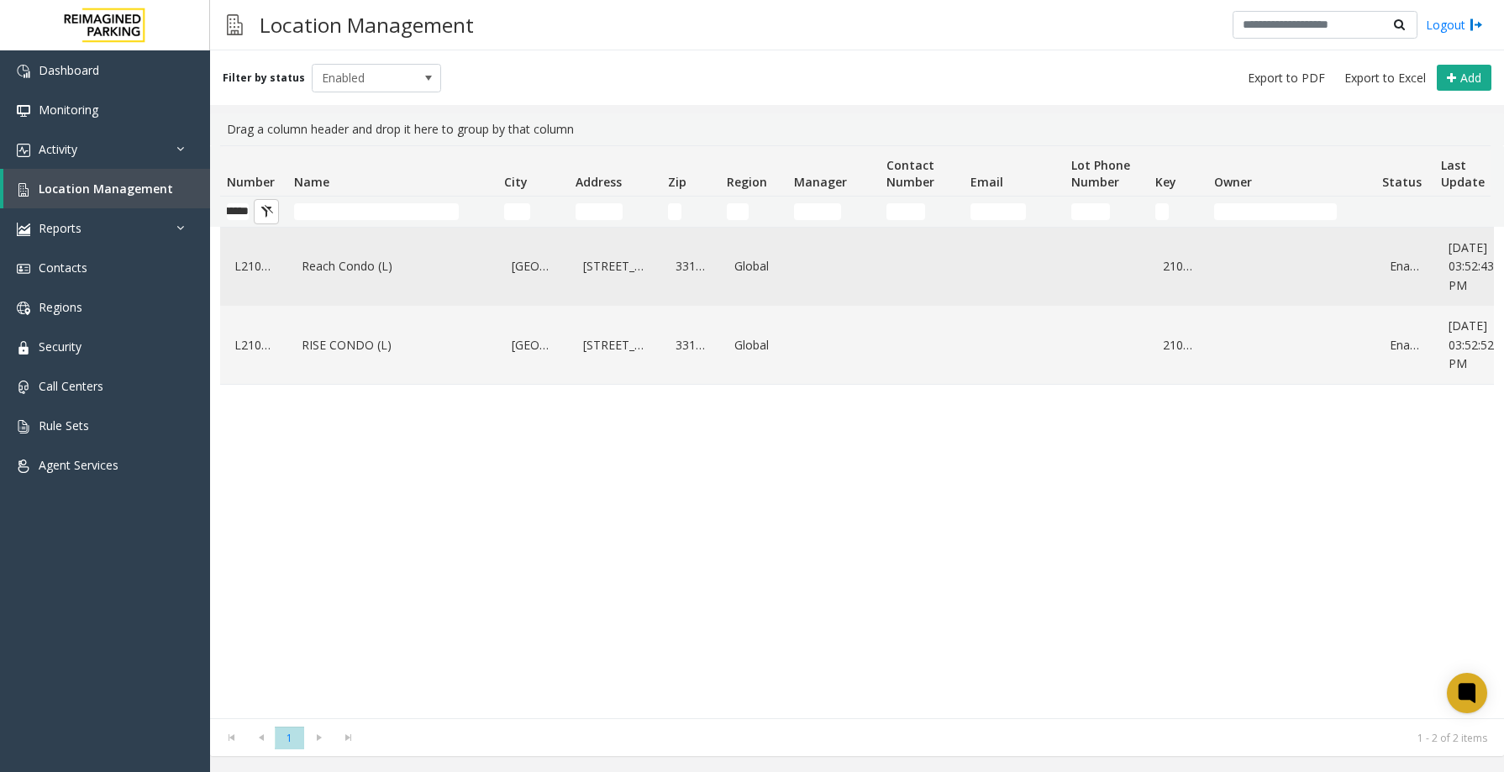
click at [325, 274] on link "Reach Condo (L)" at bounding box center [392, 266] width 190 height 27
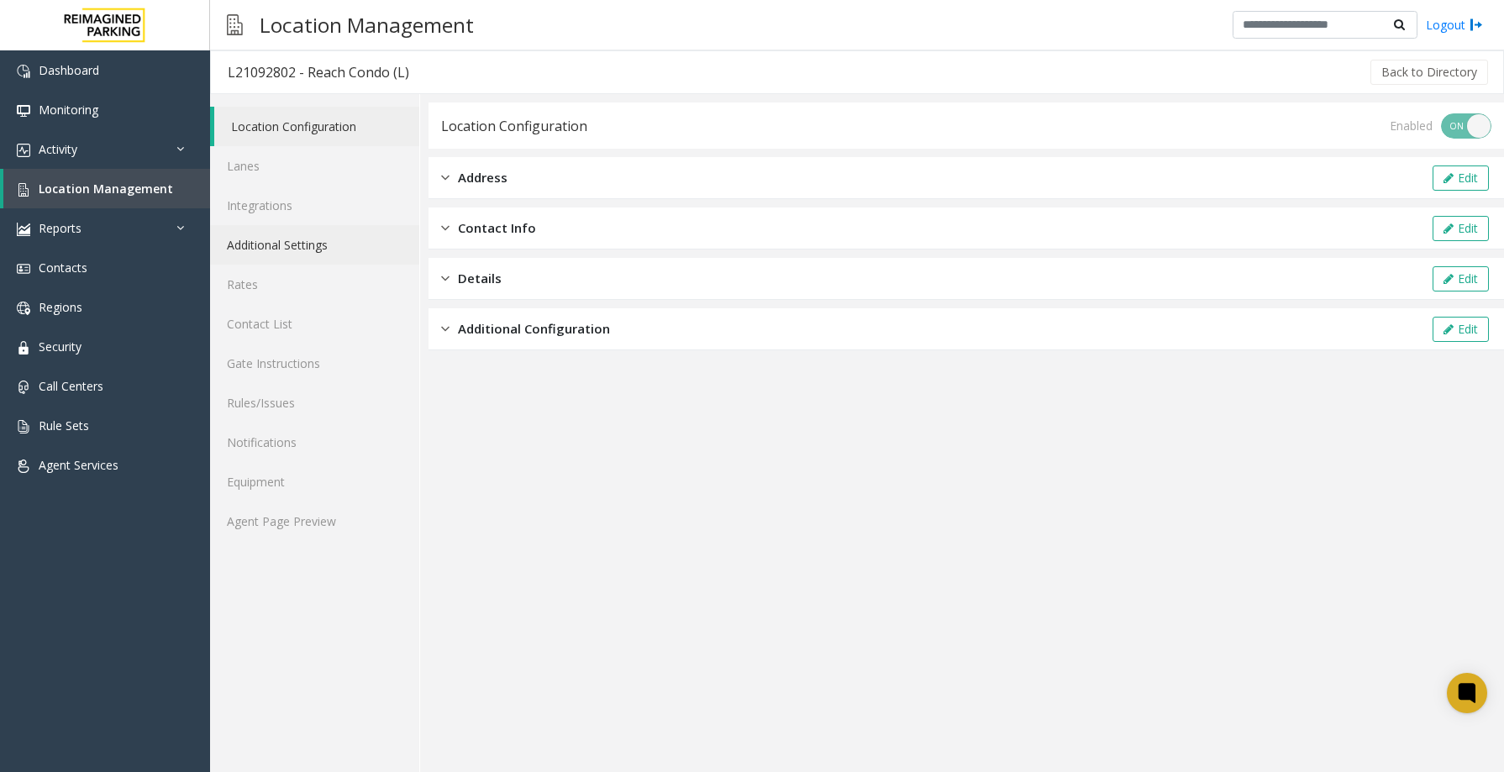
click at [297, 236] on link "Additional Settings" at bounding box center [314, 244] width 209 height 39
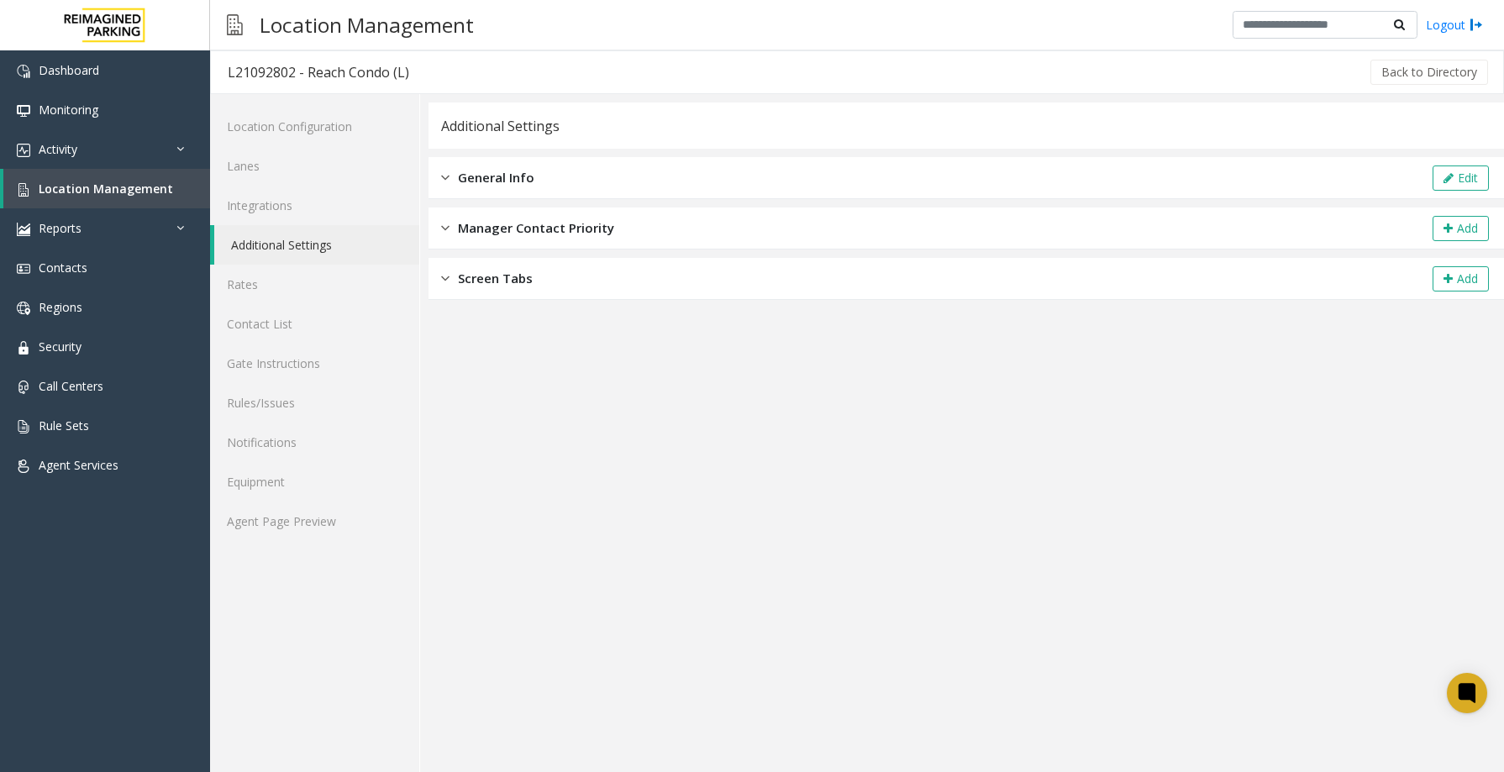
click at [541, 191] on div "General Info Edit" at bounding box center [965, 178] width 1075 height 42
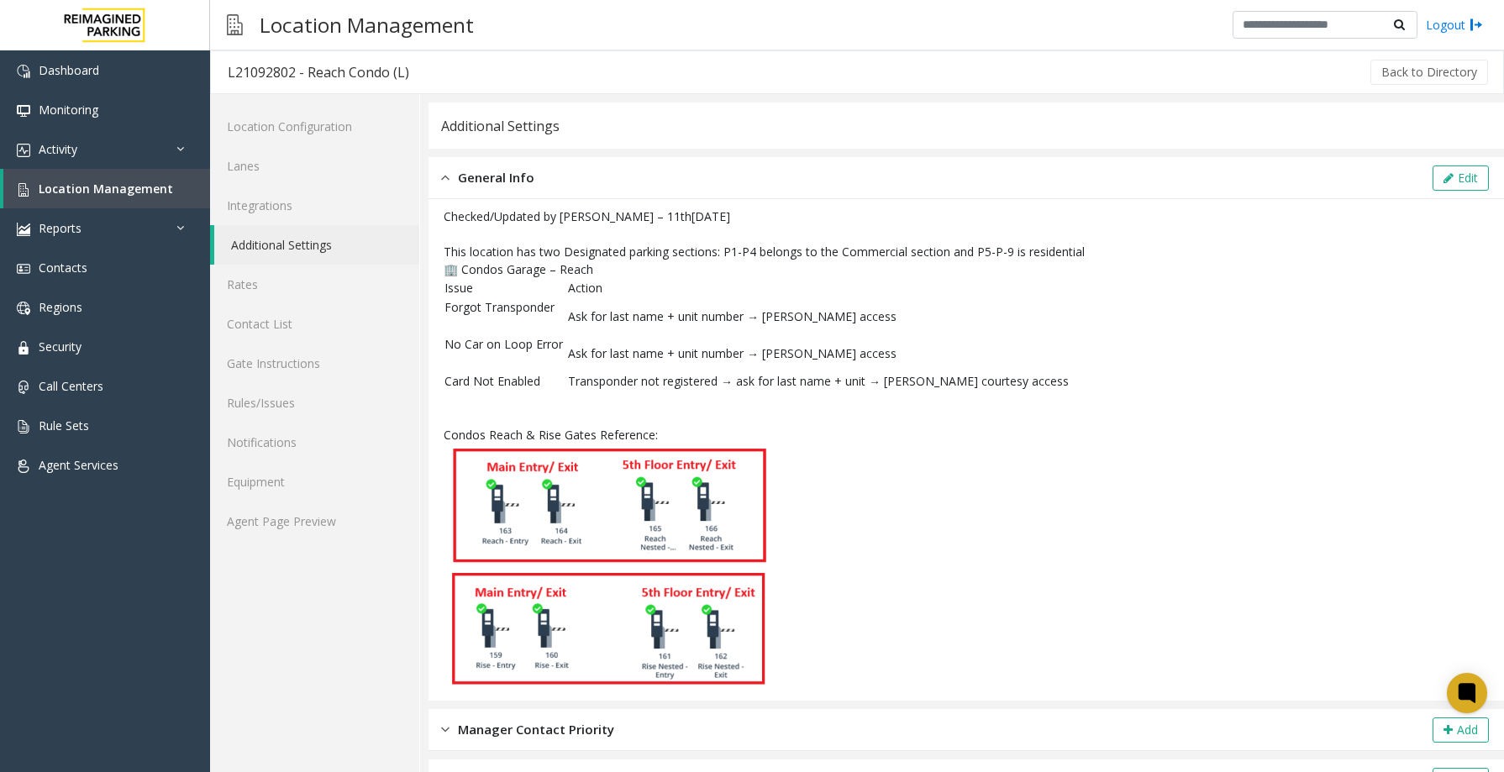
click at [479, 433] on span "Condos Reach & Rise Gates Reference:" at bounding box center [551, 435] width 214 height 16
copy p "Condos Reach & Rise Gates Reference:"
click at [1453, 181] on button "Edit" at bounding box center [1460, 177] width 56 height 25
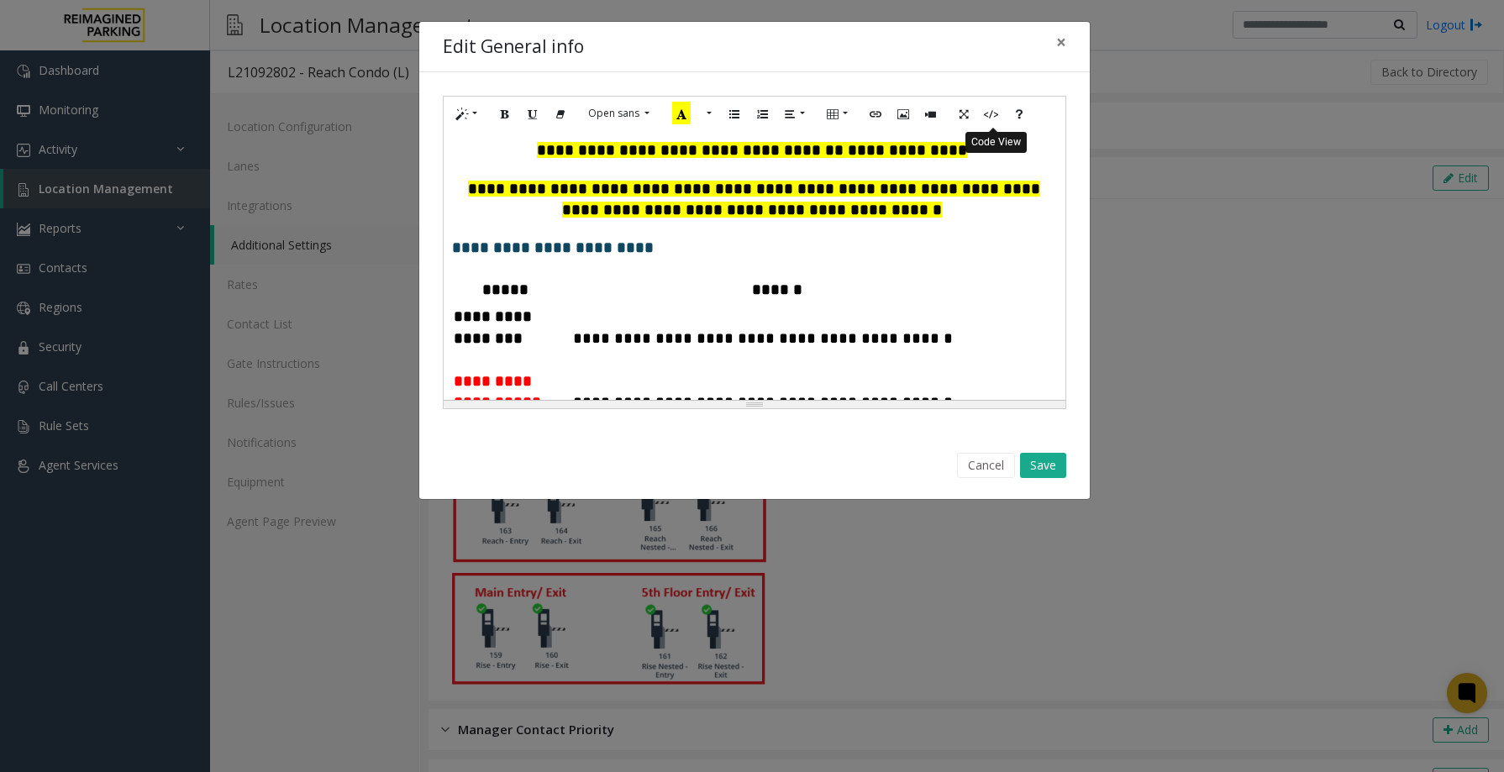
click at [991, 116] on icon "Code View" at bounding box center [991, 113] width 10 height 14
type textarea "**********"
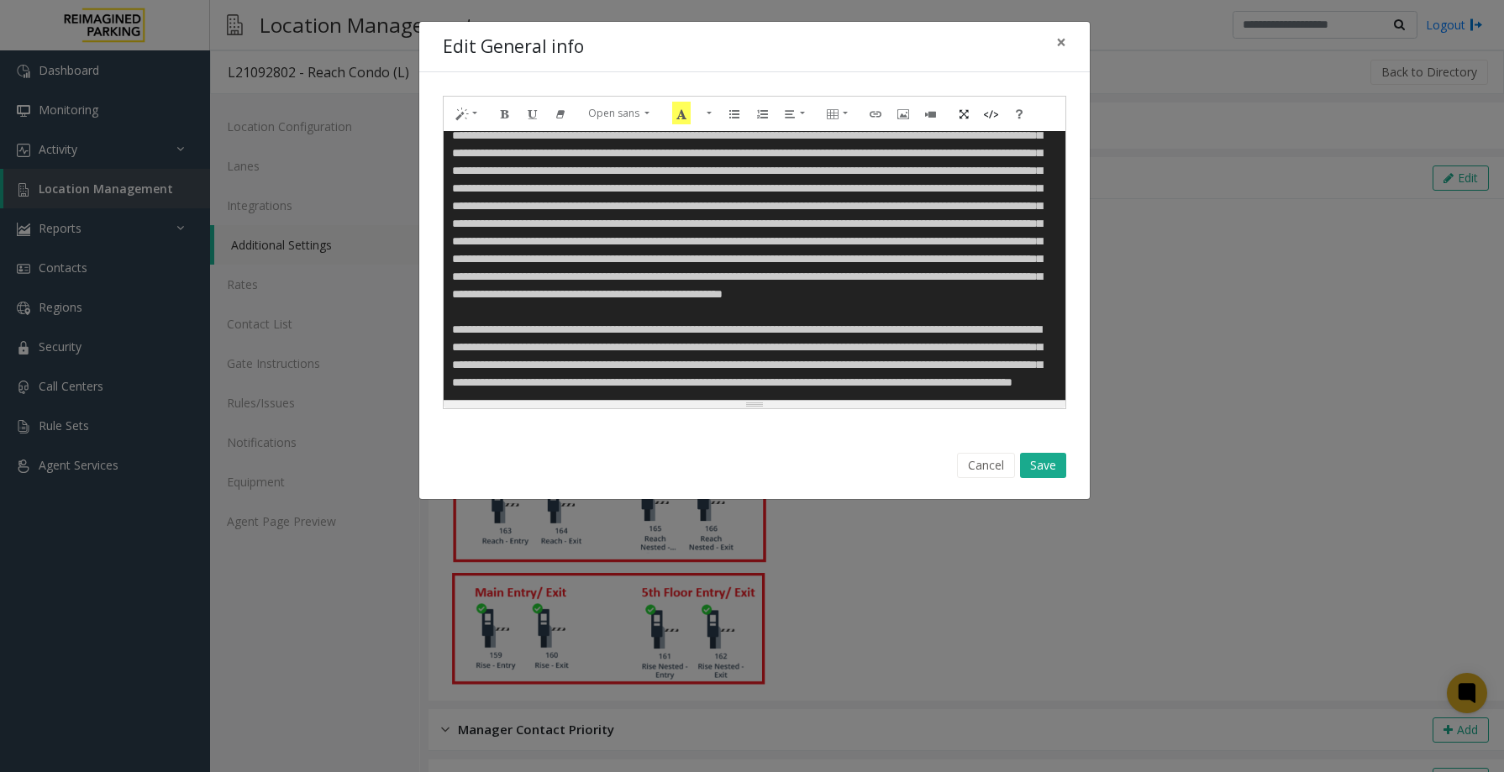
drag, startPoint x: 537, startPoint y: 244, endPoint x: 693, endPoint y: 277, distance: 159.6
click at [693, 277] on textarea at bounding box center [755, 265] width 622 height 269
click at [1057, 35] on span "×" at bounding box center [1061, 42] width 10 height 24
